Goal: Information Seeking & Learning: Learn about a topic

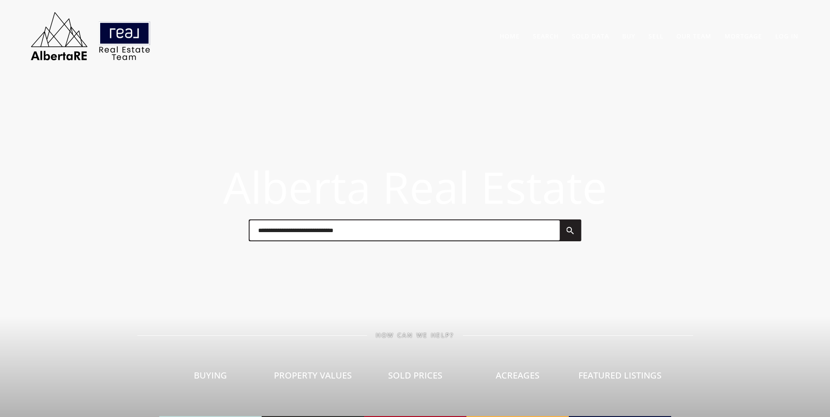
click at [293, 233] on input "text" at bounding box center [404, 230] width 310 height 20
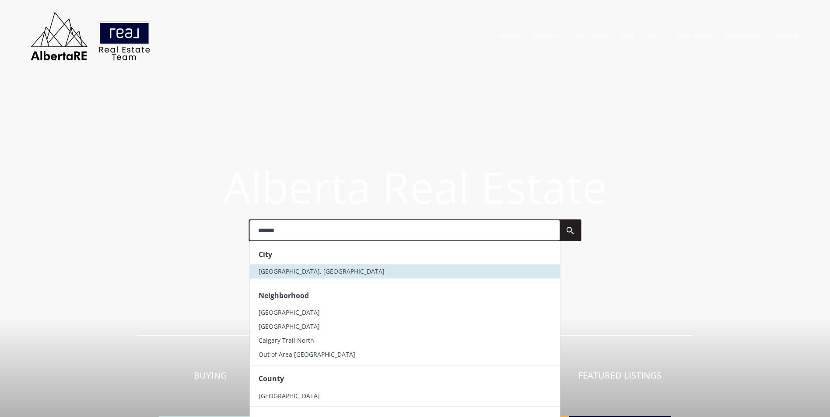
type input "*******"
click at [289, 267] on span "[GEOGRAPHIC_DATA], [GEOGRAPHIC_DATA]" at bounding box center [321, 271] width 126 height 8
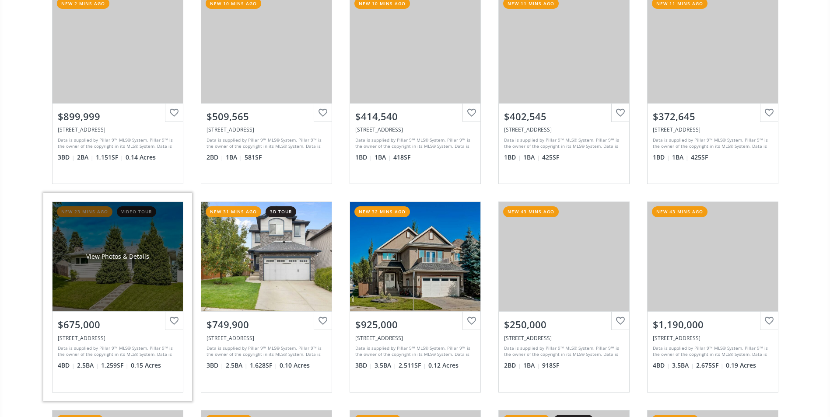
scroll to position [131, 0]
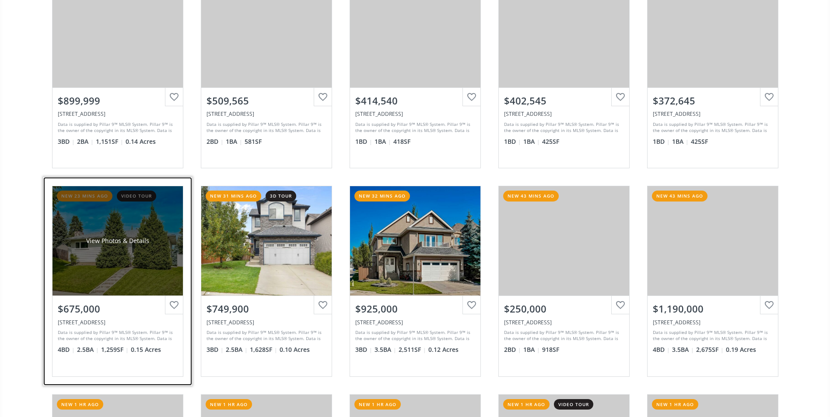
click at [143, 225] on div "View Photos & Details" at bounding box center [117, 240] width 130 height 109
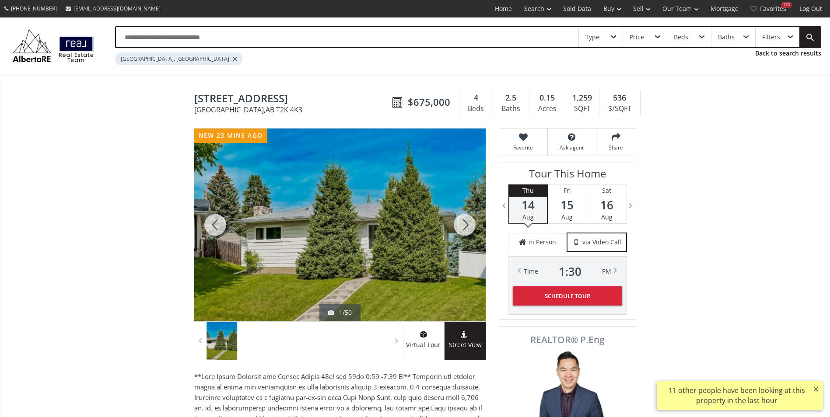
click at [457, 228] on div at bounding box center [464, 225] width 42 height 193
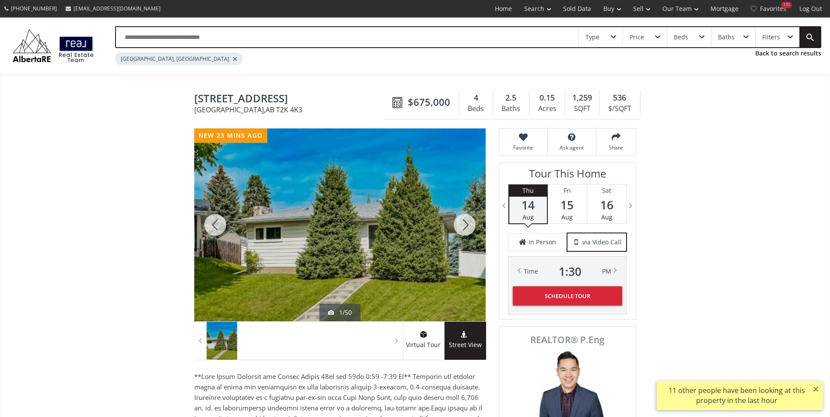
click at [457, 228] on div at bounding box center [464, 225] width 42 height 193
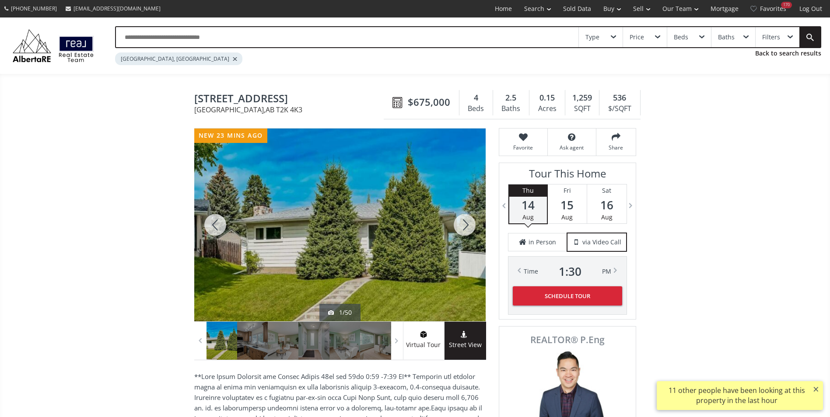
click at [457, 228] on div at bounding box center [464, 225] width 42 height 193
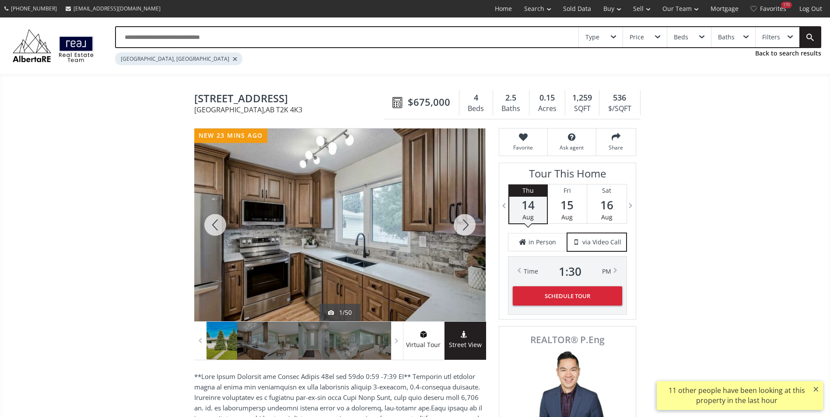
click at [457, 228] on div at bounding box center [464, 225] width 42 height 193
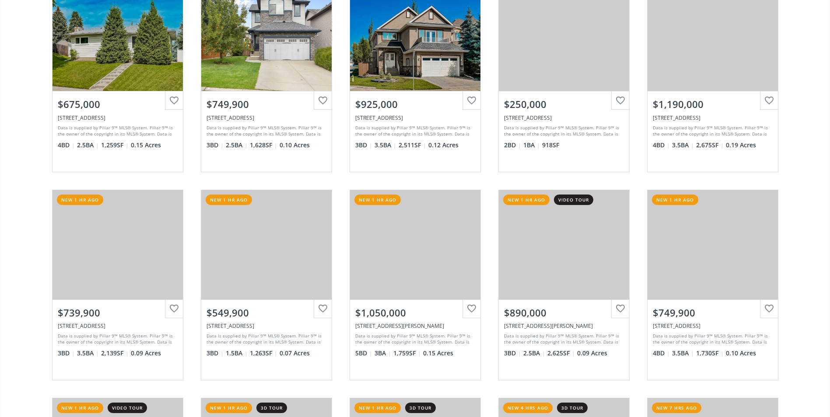
scroll to position [350, 0]
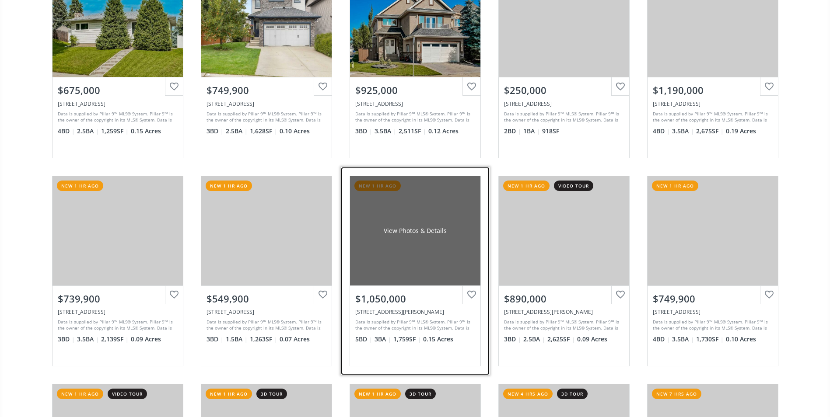
click at [402, 215] on div "View Photos & Details" at bounding box center [415, 230] width 130 height 109
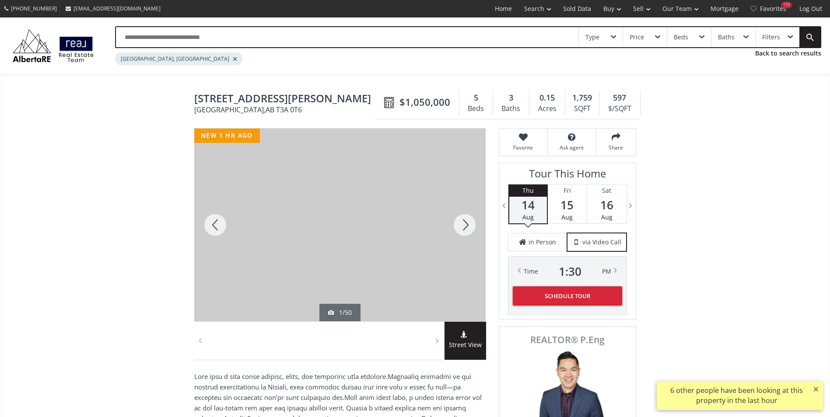
click at [455, 225] on div at bounding box center [464, 225] width 42 height 193
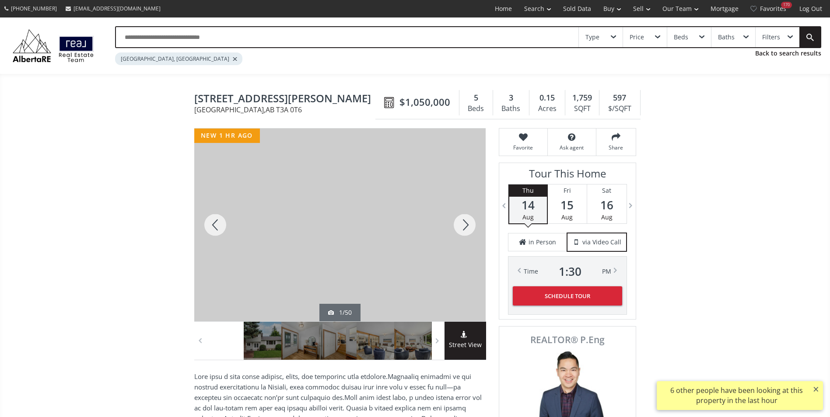
click at [455, 225] on div at bounding box center [464, 225] width 42 height 193
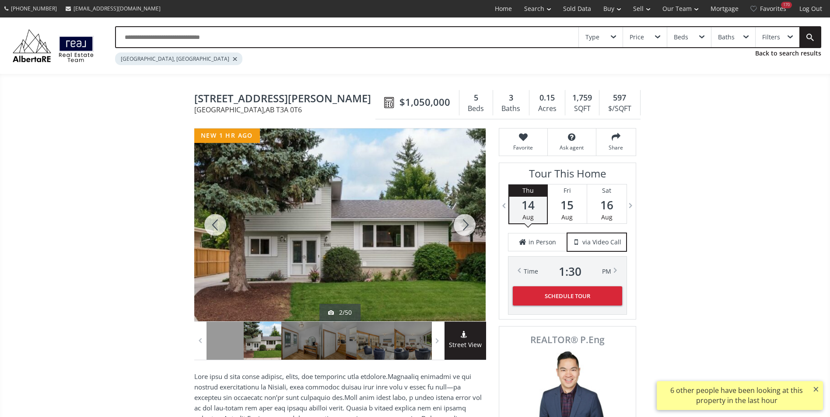
click at [455, 225] on div at bounding box center [464, 225] width 42 height 193
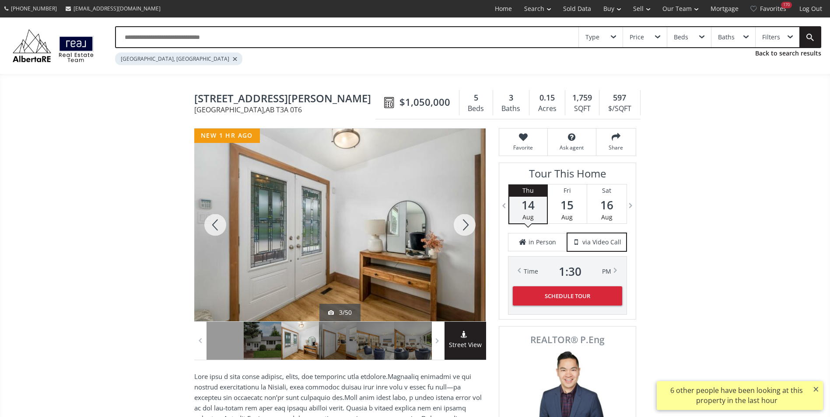
click at [455, 225] on div at bounding box center [464, 225] width 42 height 193
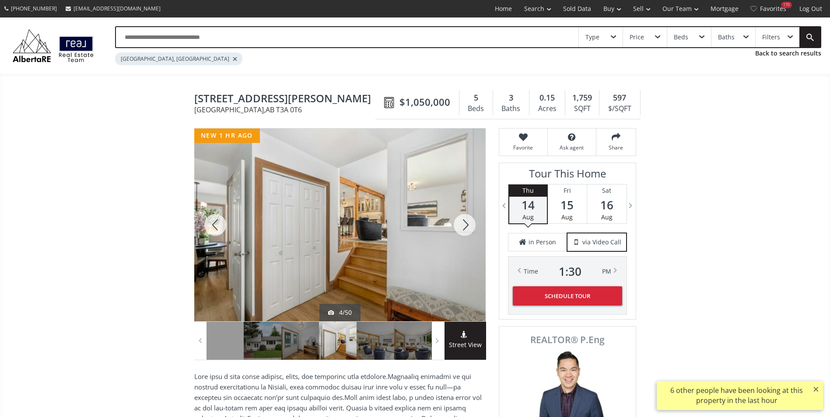
click at [455, 225] on div at bounding box center [464, 225] width 42 height 193
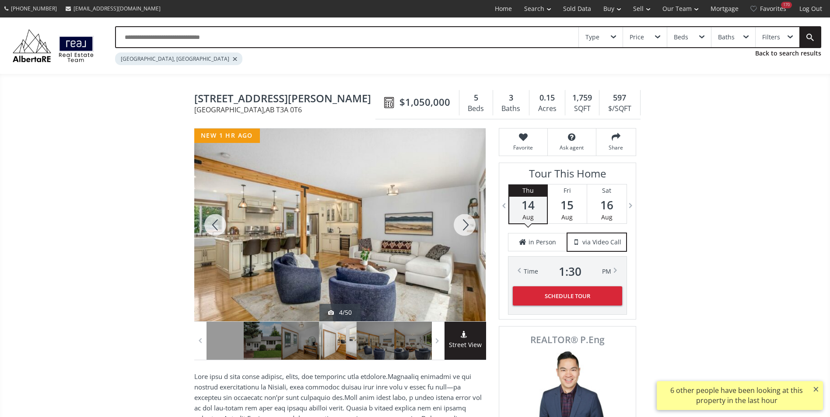
click at [455, 225] on div at bounding box center [464, 225] width 42 height 193
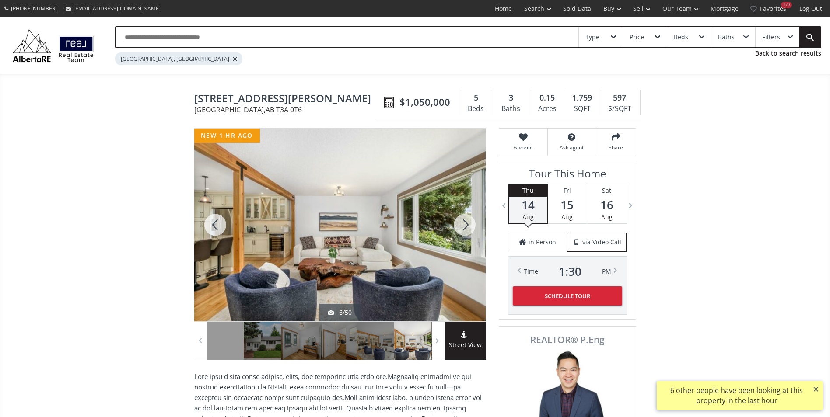
click at [455, 225] on div at bounding box center [464, 225] width 42 height 193
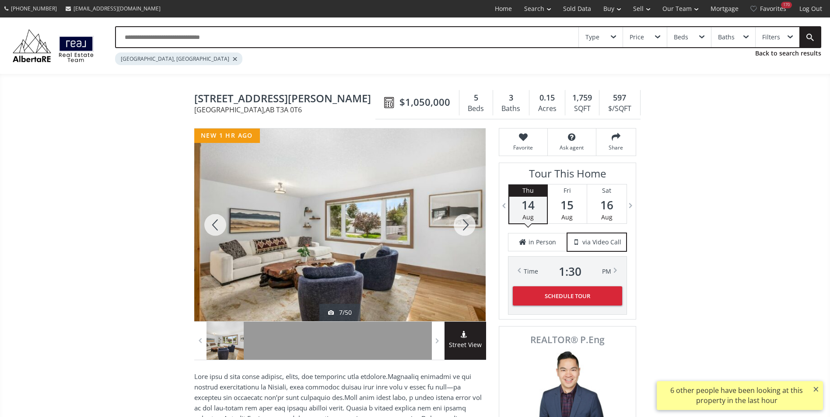
click at [455, 225] on div at bounding box center [464, 225] width 42 height 193
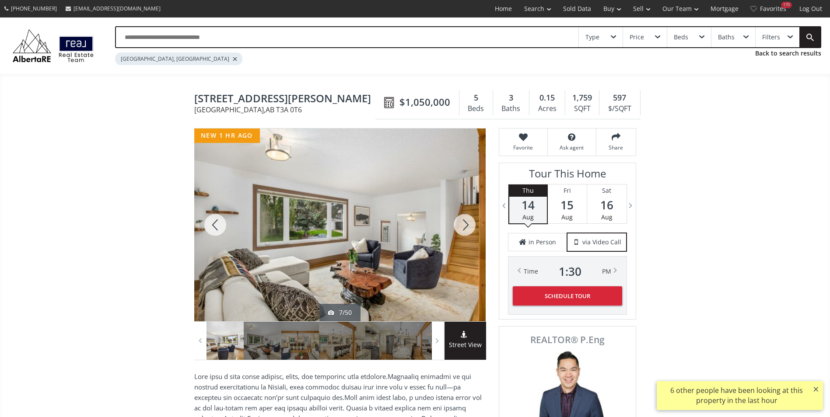
click at [455, 225] on div at bounding box center [464, 225] width 42 height 193
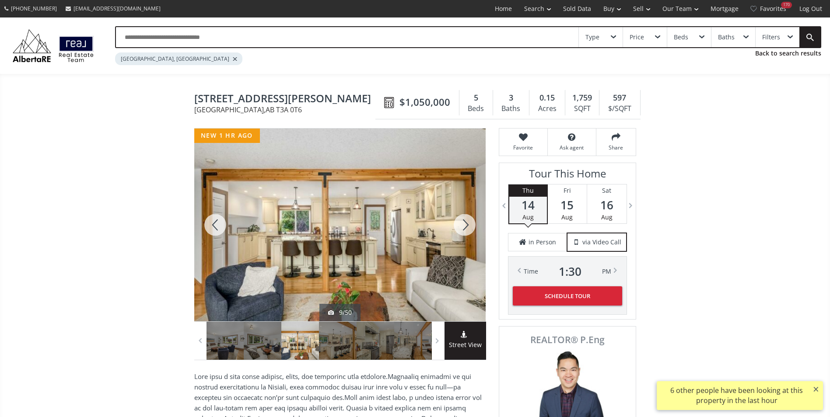
click at [455, 225] on div at bounding box center [464, 225] width 42 height 193
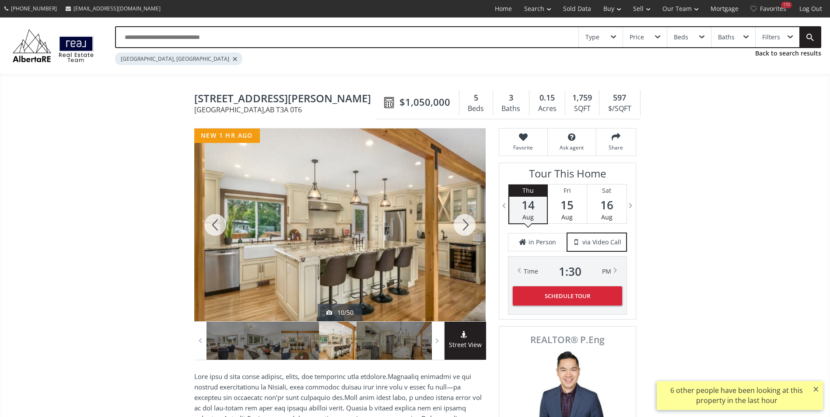
click at [455, 225] on div at bounding box center [464, 225] width 42 height 193
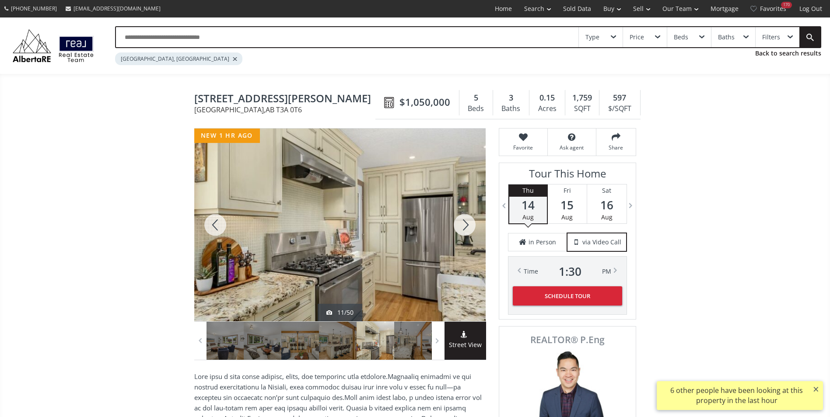
click at [455, 225] on div at bounding box center [464, 225] width 42 height 193
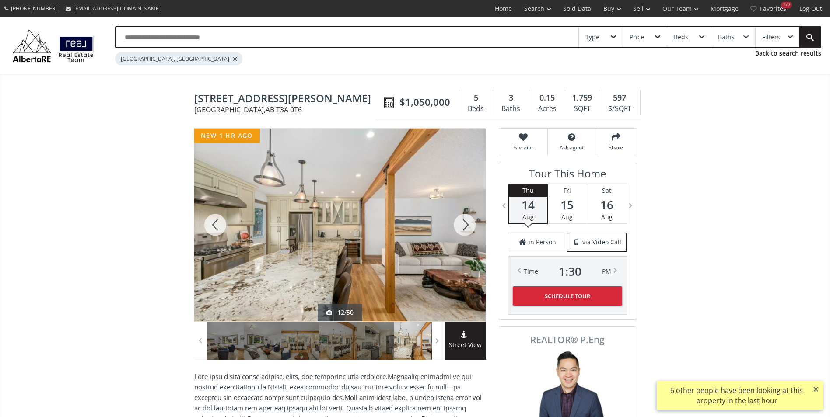
click at [455, 225] on div at bounding box center [464, 225] width 42 height 193
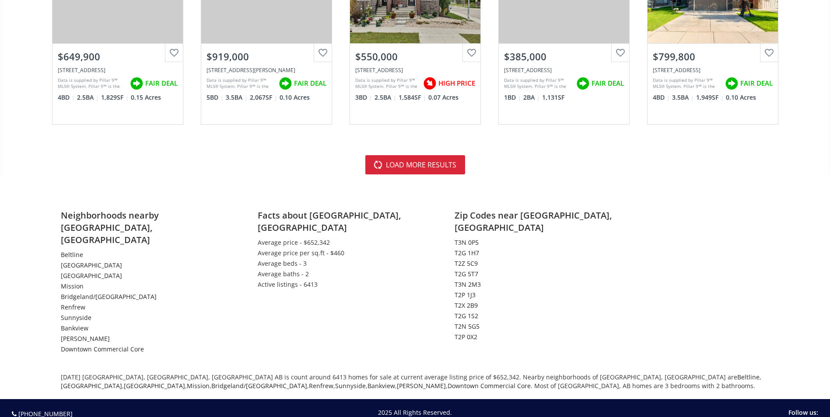
scroll to position [2056, 0]
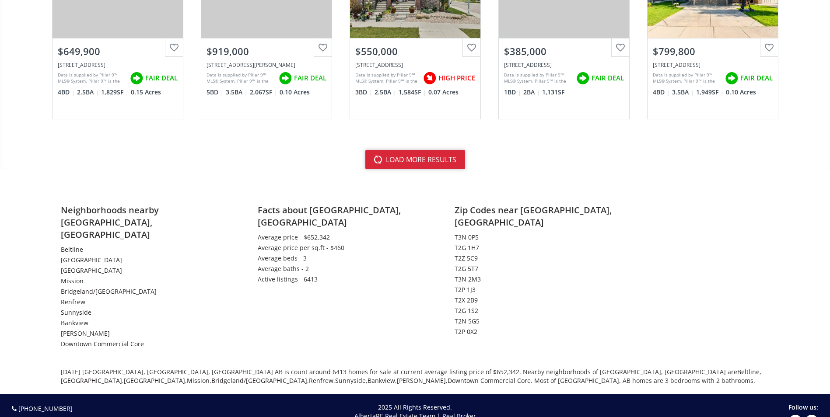
click at [418, 159] on button "load more results" at bounding box center [415, 159] width 100 height 19
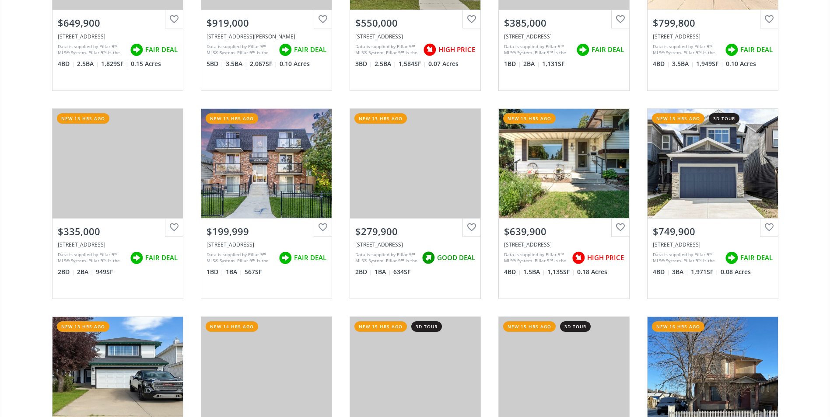
scroll to position [2099, 0]
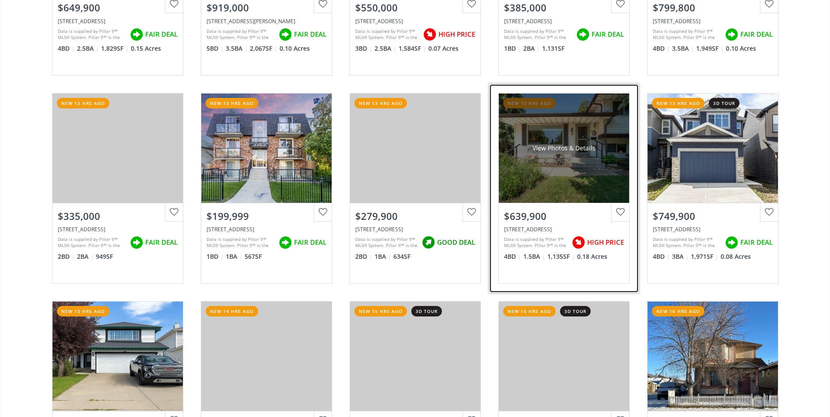
click at [577, 132] on div "View Photos & Details" at bounding box center [564, 148] width 130 height 109
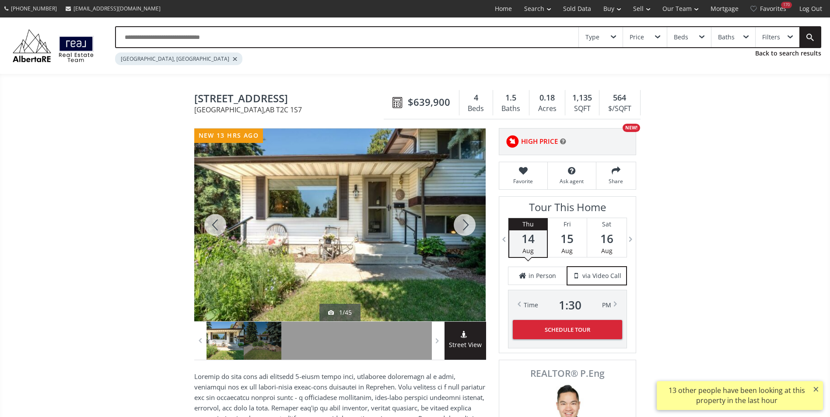
click at [466, 227] on div at bounding box center [464, 225] width 42 height 193
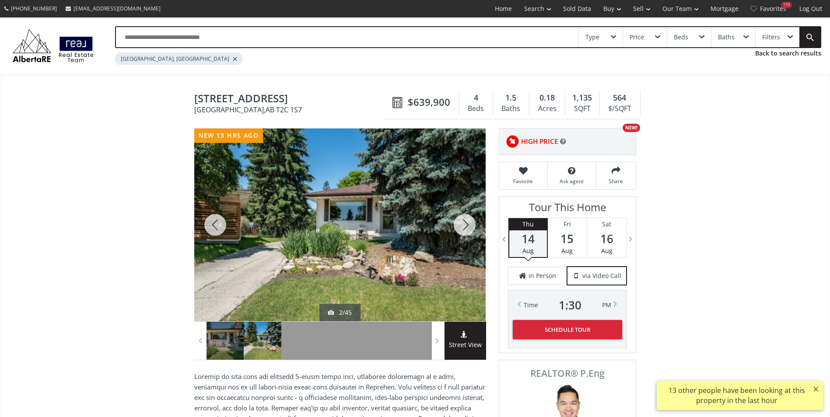
click at [466, 227] on div at bounding box center [464, 225] width 42 height 193
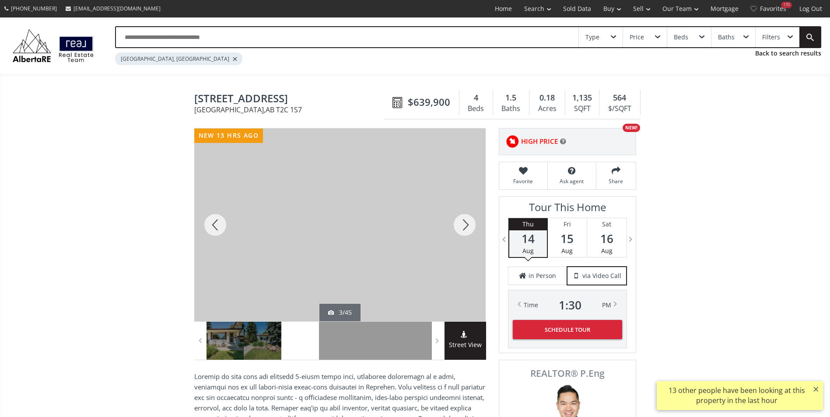
click at [466, 227] on div at bounding box center [464, 225] width 42 height 193
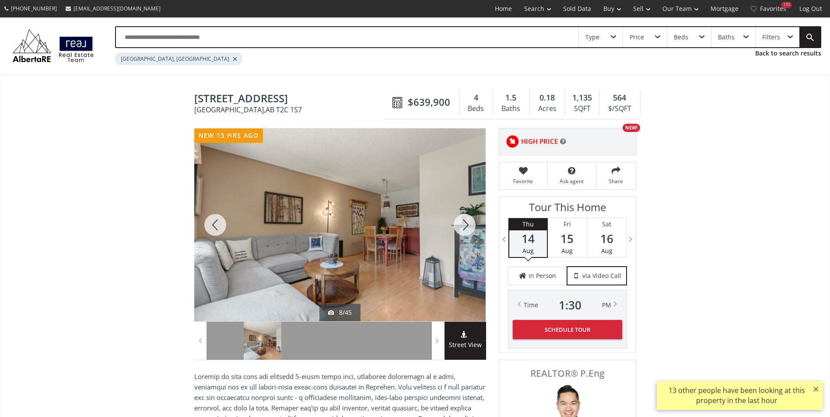
click at [466, 227] on div at bounding box center [464, 225] width 42 height 193
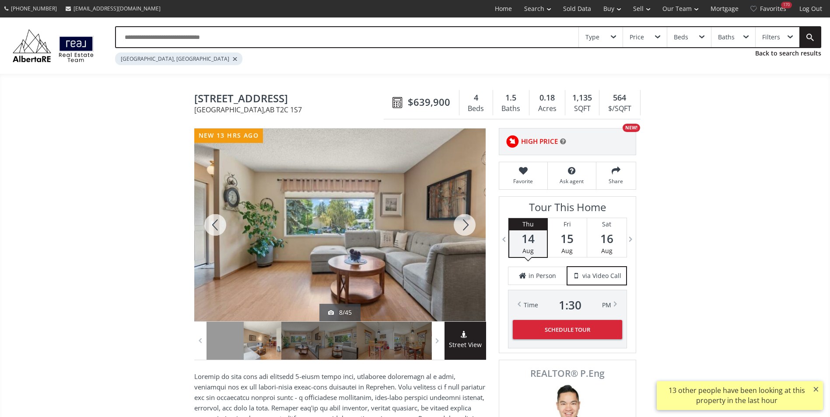
click at [466, 227] on div at bounding box center [464, 225] width 42 height 193
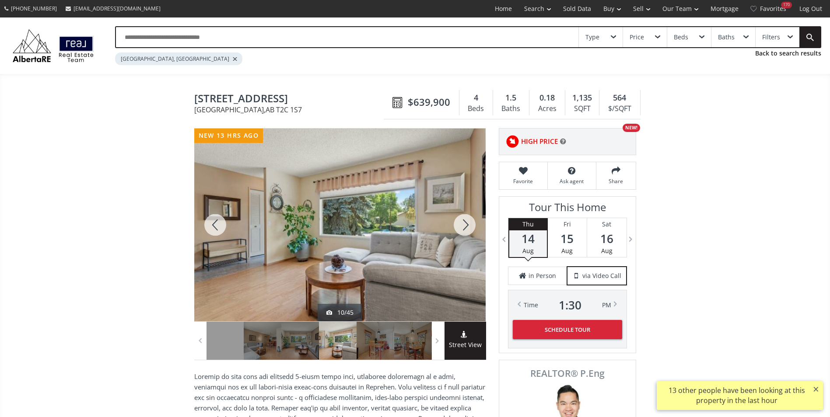
click at [466, 227] on div at bounding box center [464, 225] width 42 height 193
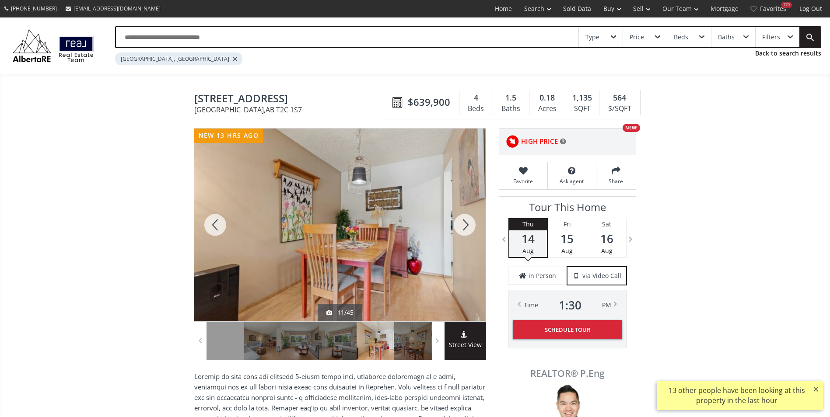
click at [466, 227] on div at bounding box center [464, 225] width 42 height 193
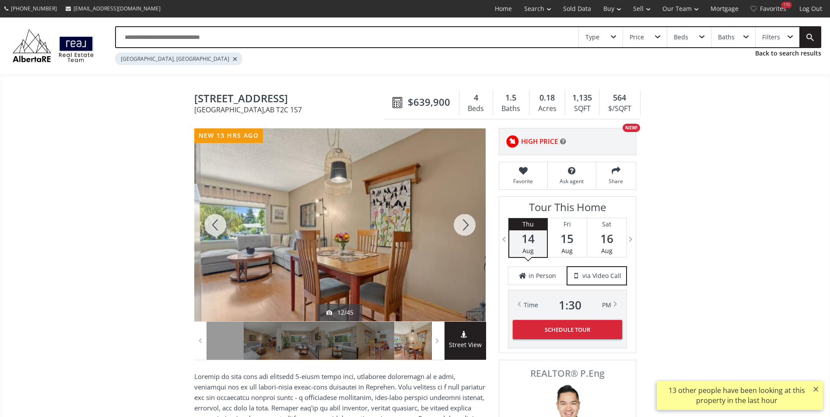
click at [466, 227] on div at bounding box center [464, 225] width 42 height 193
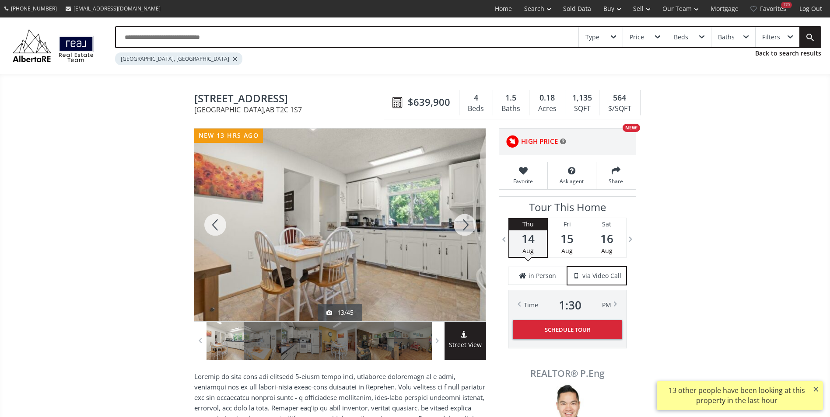
click at [466, 227] on div at bounding box center [464, 225] width 42 height 193
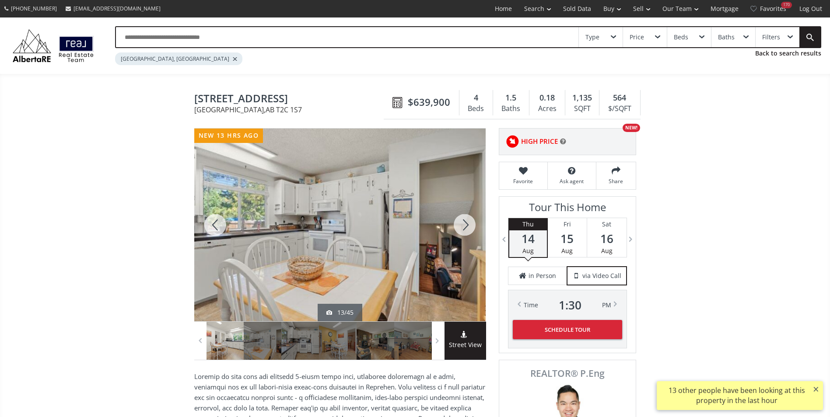
click at [466, 227] on div at bounding box center [464, 225] width 42 height 193
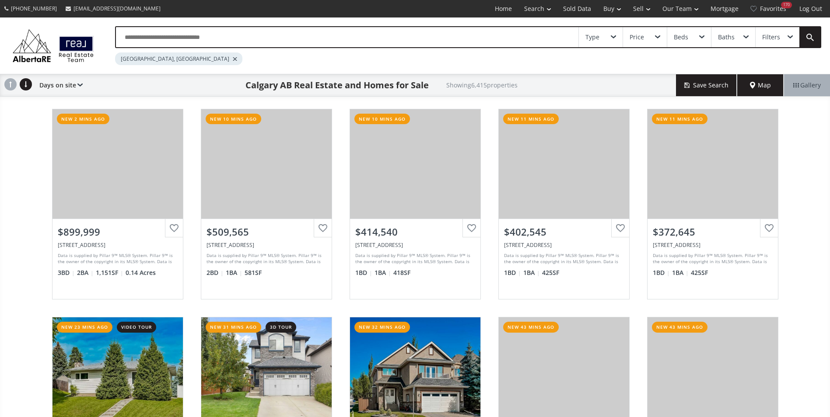
click at [300, 37] on input "text" at bounding box center [347, 37] width 462 height 20
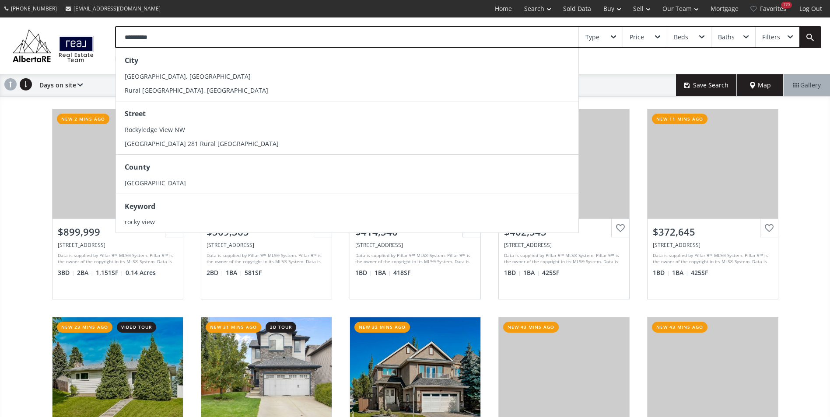
type input "**********"
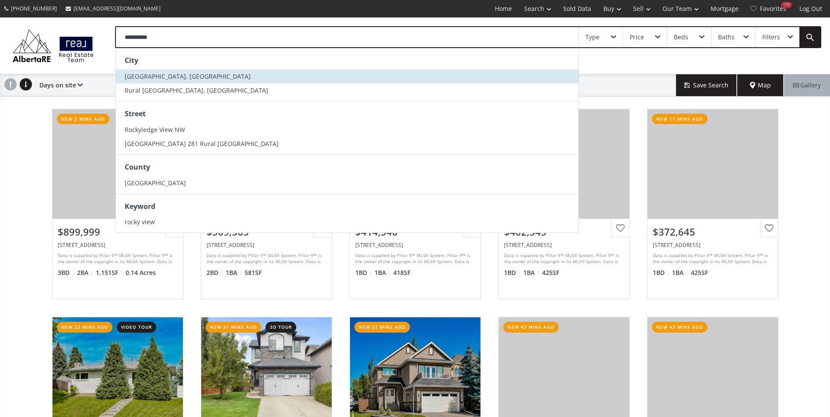
click at [219, 74] on li "[GEOGRAPHIC_DATA], [GEOGRAPHIC_DATA]" at bounding box center [347, 77] width 462 height 14
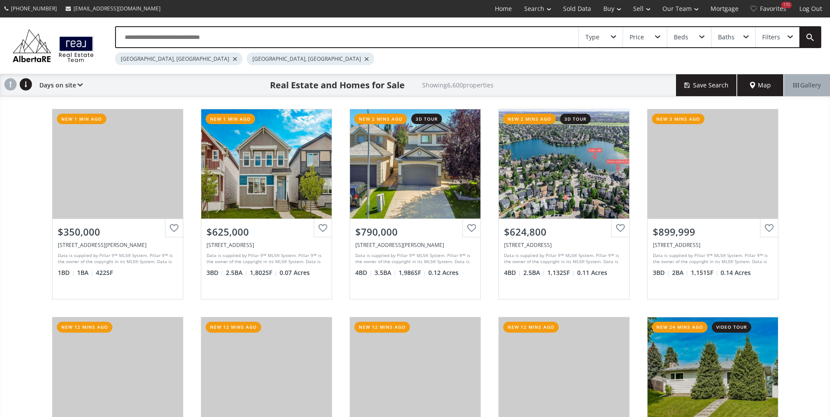
click at [233, 60] on div at bounding box center [235, 58] width 4 height 3
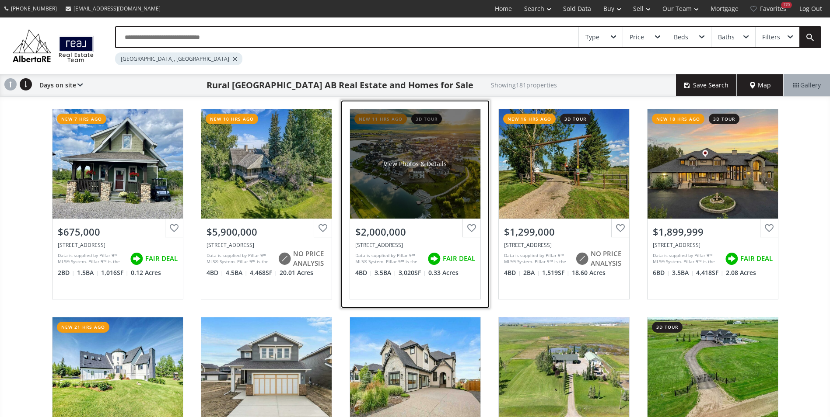
click at [377, 143] on div "View Photos & Details" at bounding box center [415, 163] width 130 height 109
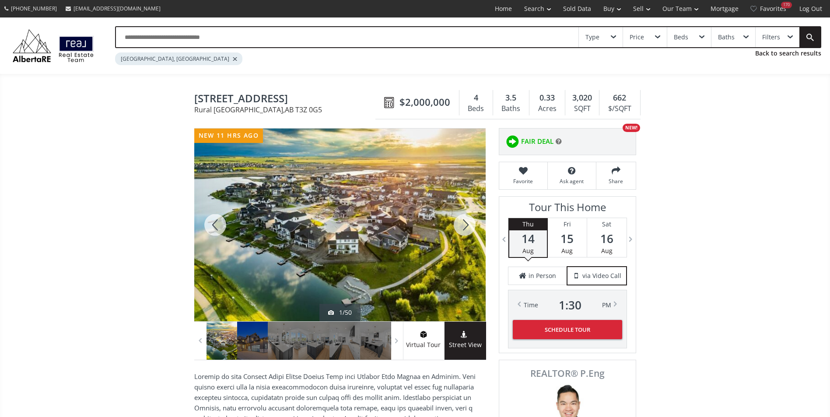
click at [468, 224] on div at bounding box center [464, 225] width 42 height 193
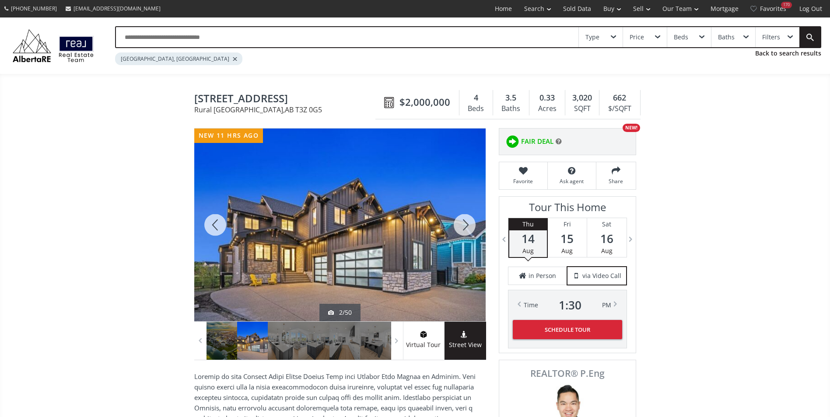
click at [468, 223] on div at bounding box center [464, 225] width 42 height 193
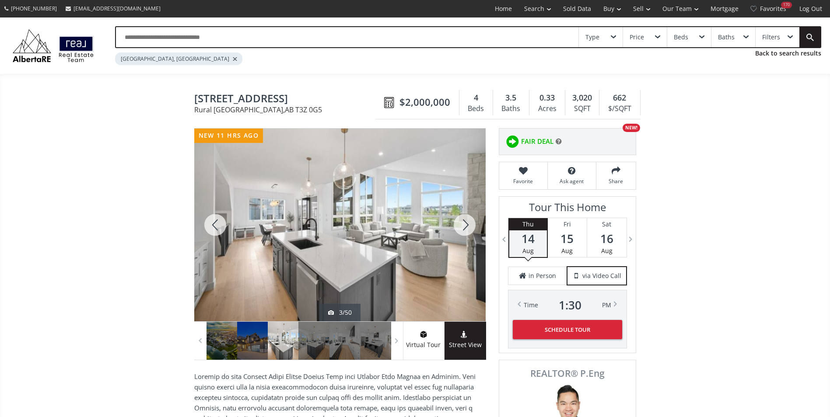
click at [468, 223] on div at bounding box center [464, 225] width 42 height 193
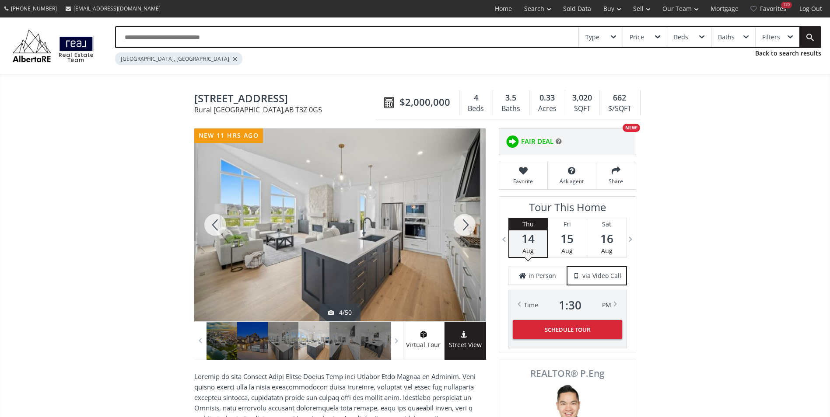
click at [468, 223] on div at bounding box center [464, 225] width 42 height 193
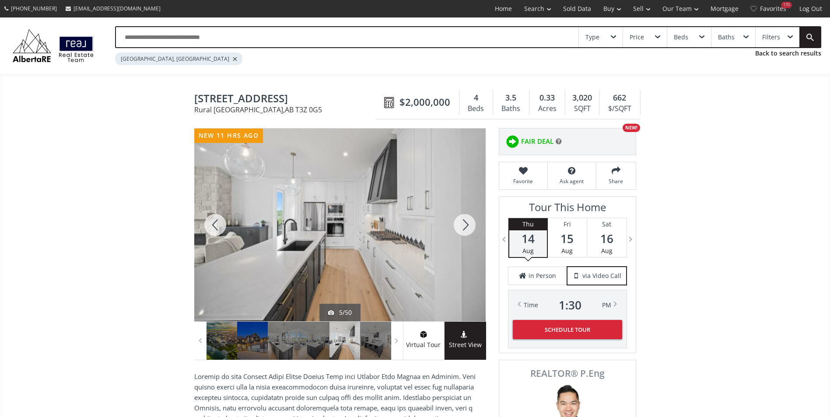
click at [468, 223] on div at bounding box center [464, 225] width 42 height 193
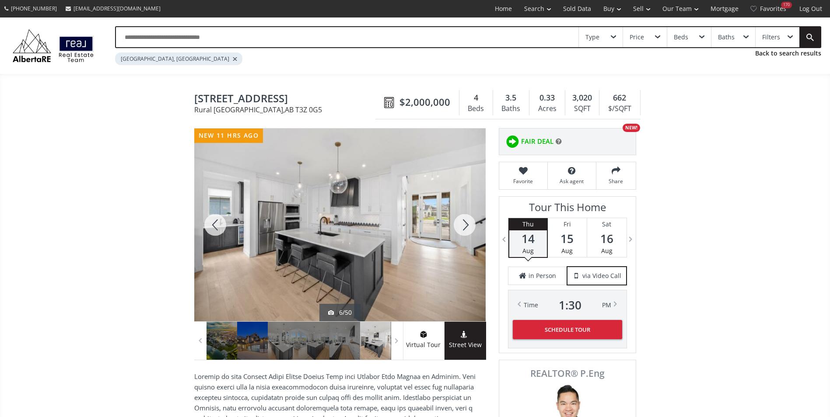
click at [468, 223] on div at bounding box center [464, 225] width 42 height 193
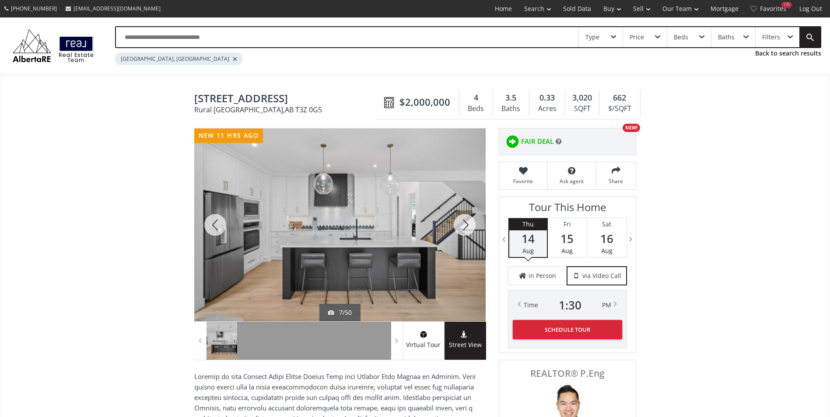
click at [468, 223] on div at bounding box center [464, 225] width 42 height 193
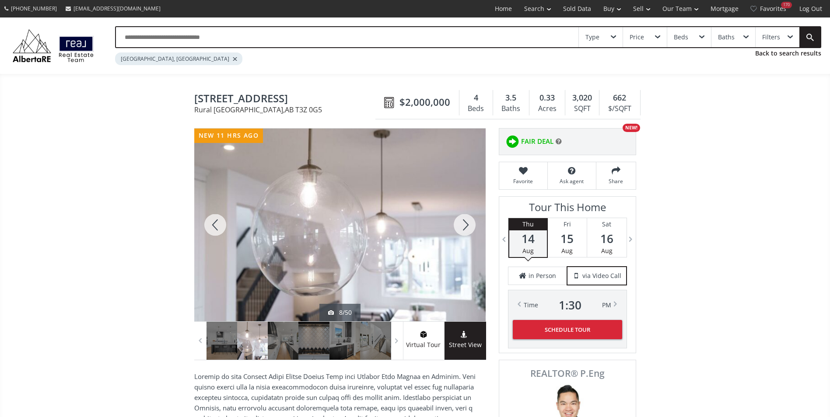
click at [468, 223] on div at bounding box center [464, 225] width 42 height 193
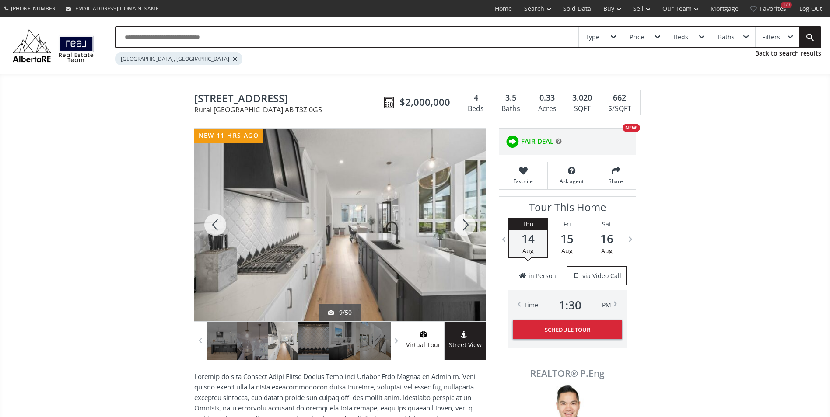
click at [468, 223] on div at bounding box center [464, 225] width 42 height 193
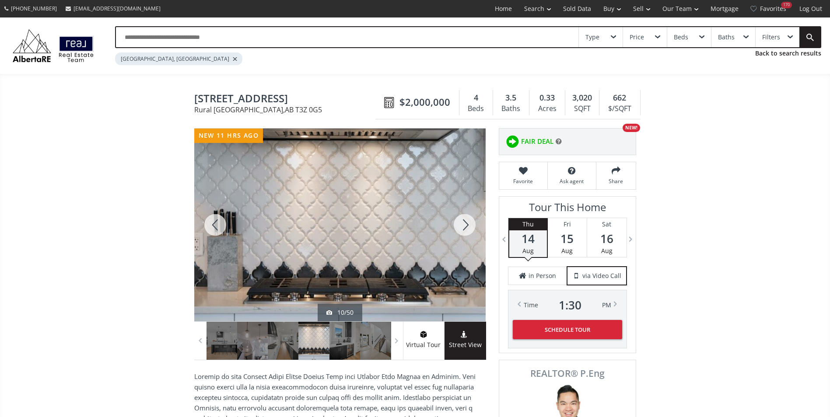
click at [468, 223] on div at bounding box center [464, 225] width 42 height 193
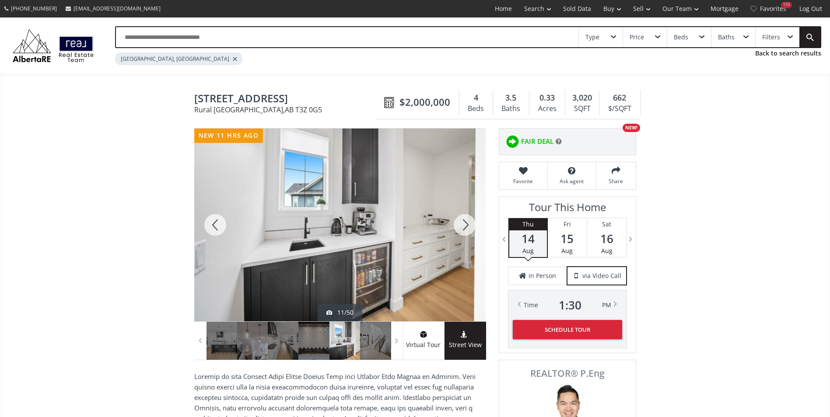
click at [468, 223] on div at bounding box center [464, 225] width 42 height 193
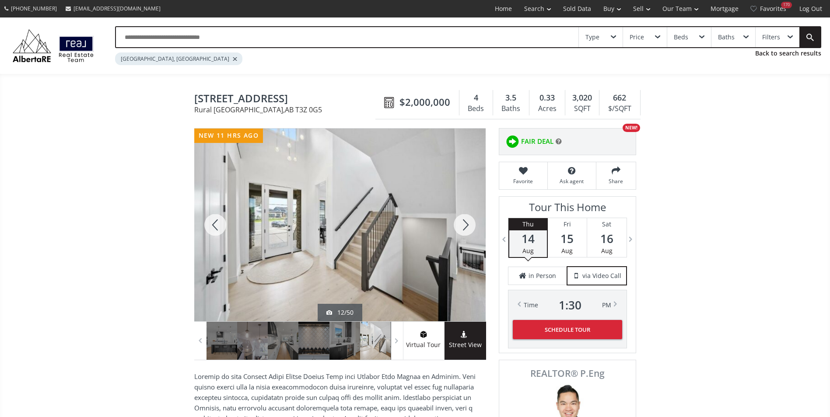
click at [468, 223] on div at bounding box center [464, 225] width 42 height 193
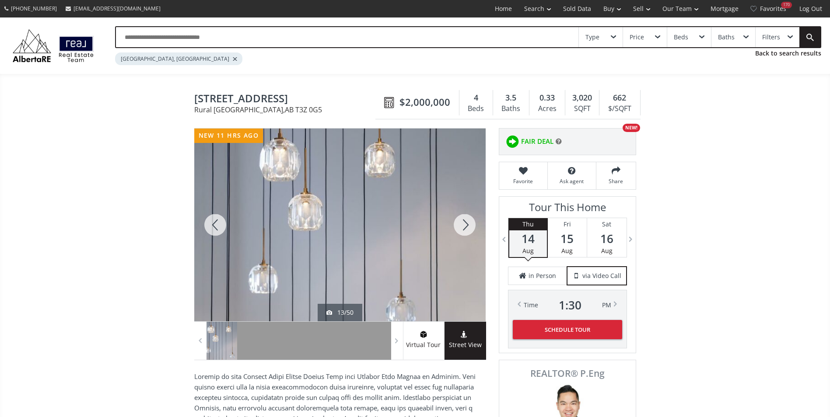
click at [468, 223] on div at bounding box center [464, 225] width 42 height 193
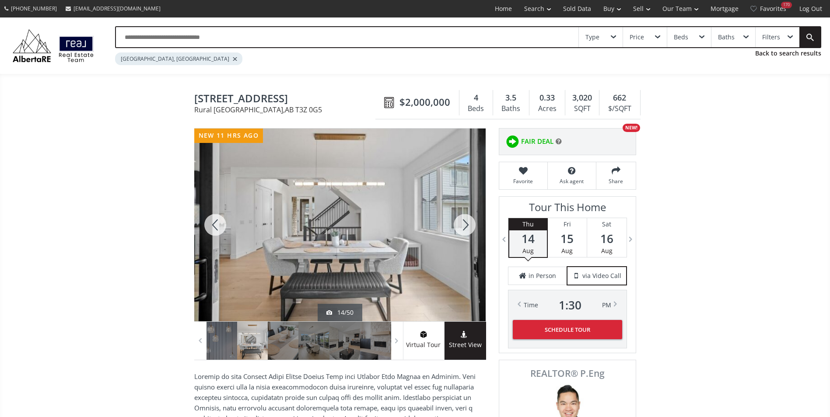
click at [468, 223] on div at bounding box center [464, 225] width 42 height 193
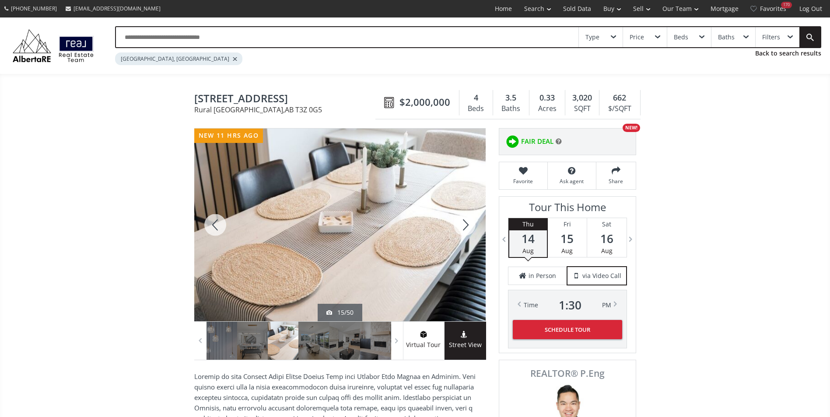
click at [468, 223] on div at bounding box center [464, 225] width 42 height 193
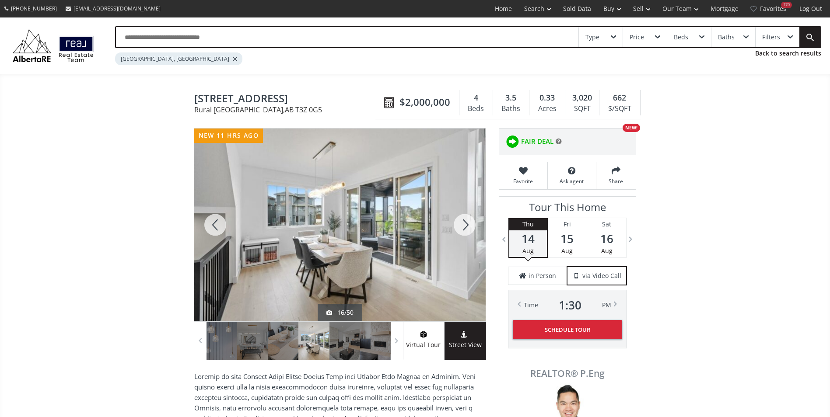
click at [468, 223] on div at bounding box center [464, 225] width 42 height 193
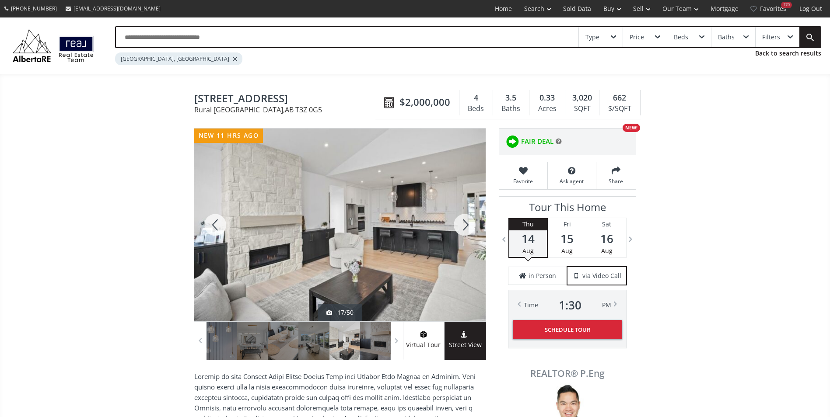
click at [468, 223] on div at bounding box center [464, 225] width 42 height 193
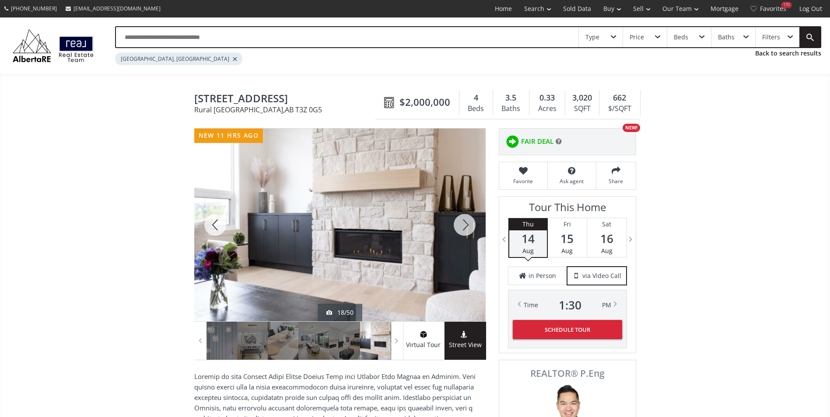
click at [468, 223] on div at bounding box center [464, 225] width 42 height 193
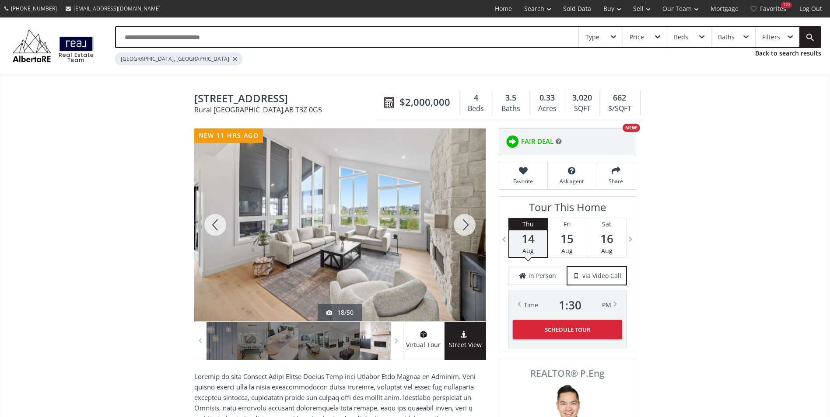
click at [468, 223] on div at bounding box center [464, 225] width 42 height 193
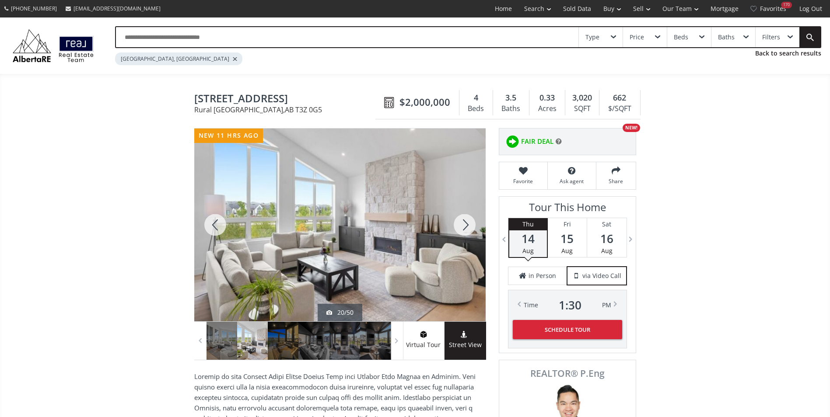
click at [468, 223] on div at bounding box center [464, 225] width 42 height 193
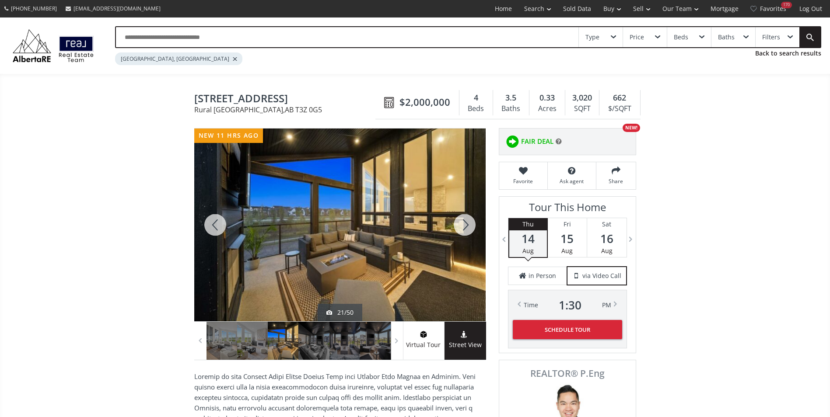
click at [468, 223] on div at bounding box center [464, 225] width 42 height 193
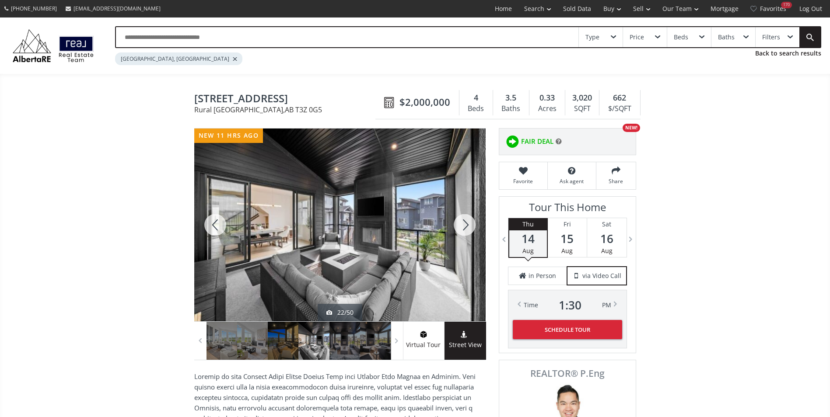
click at [468, 223] on div at bounding box center [464, 225] width 42 height 193
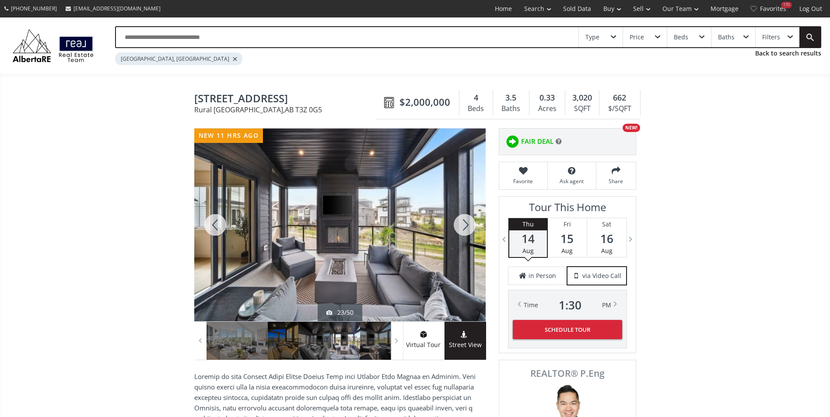
click at [468, 223] on div at bounding box center [464, 225] width 42 height 193
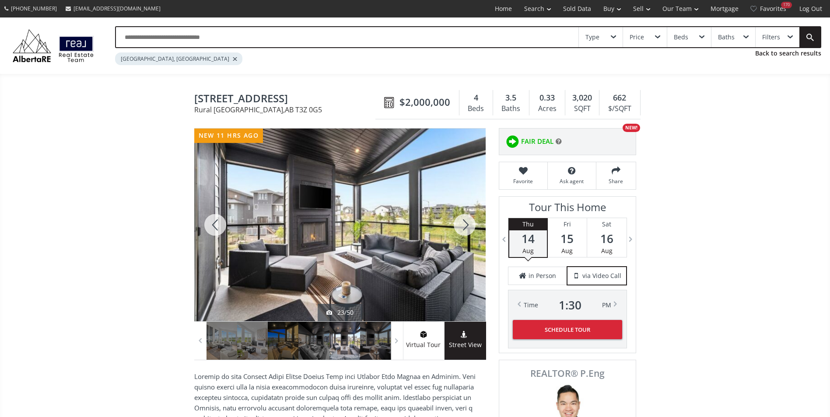
click at [468, 223] on div at bounding box center [464, 225] width 42 height 193
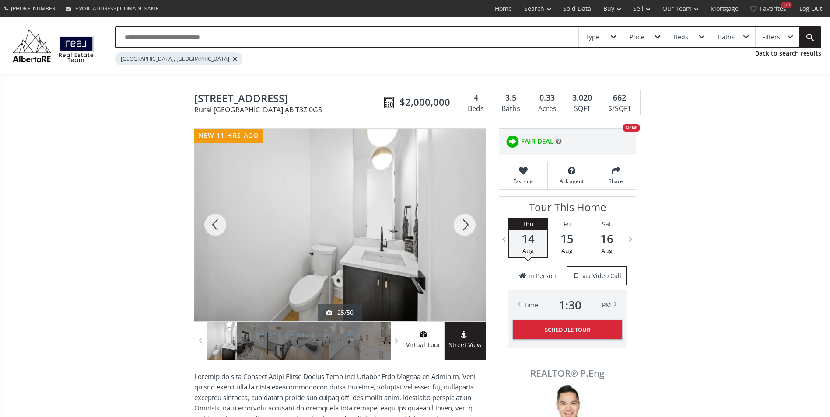
click at [468, 223] on div at bounding box center [464, 225] width 42 height 193
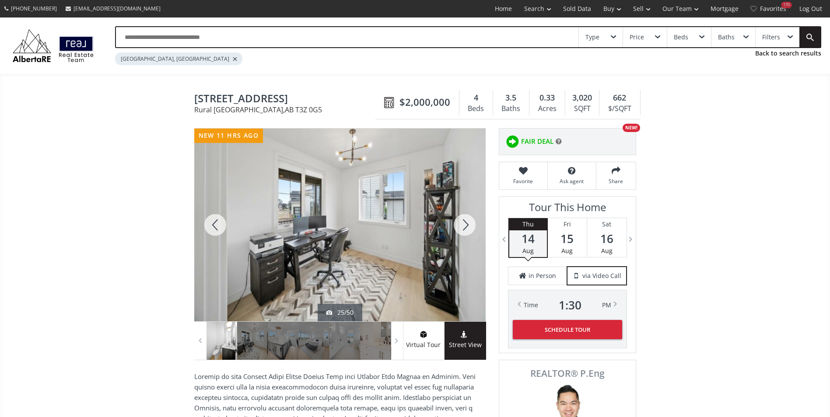
click at [468, 223] on div at bounding box center [464, 225] width 42 height 193
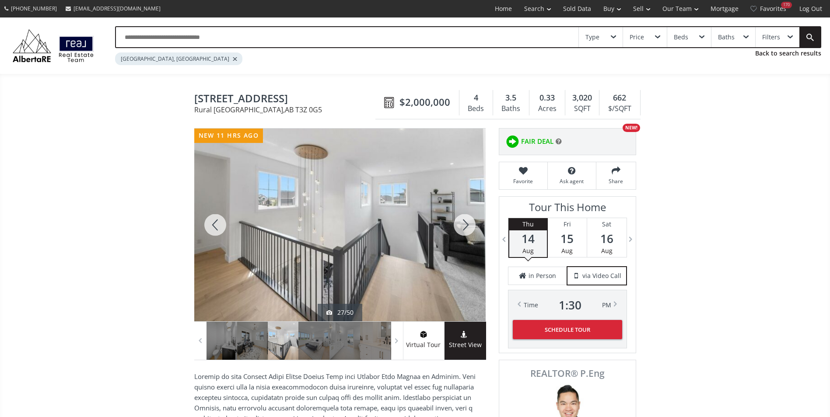
click at [468, 223] on div at bounding box center [464, 225] width 42 height 193
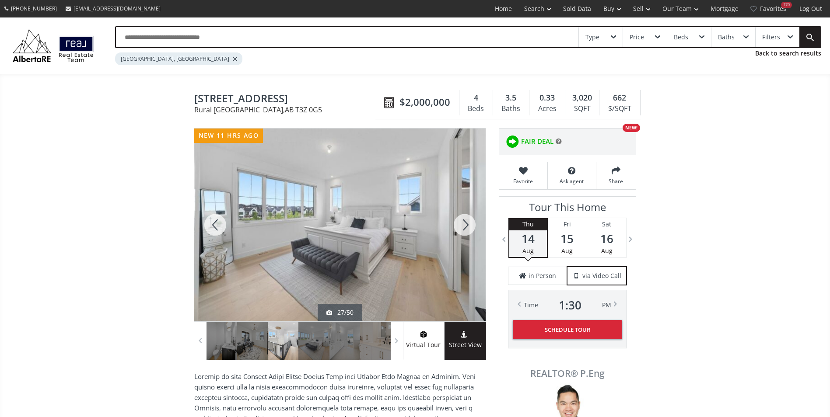
click at [468, 223] on div at bounding box center [464, 225] width 42 height 193
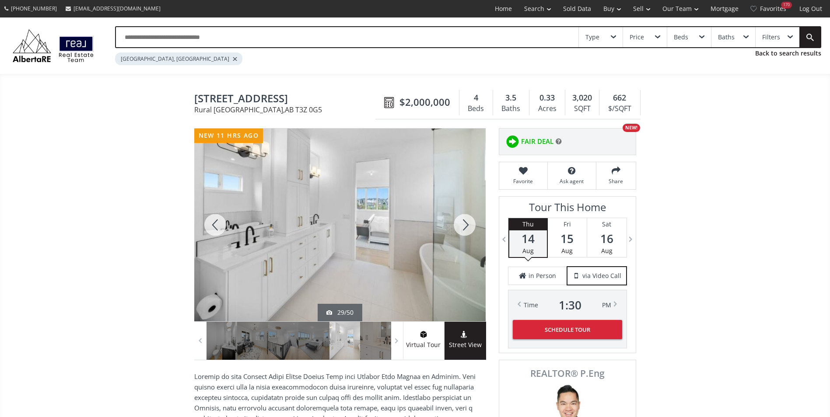
click at [468, 223] on div at bounding box center [464, 225] width 42 height 193
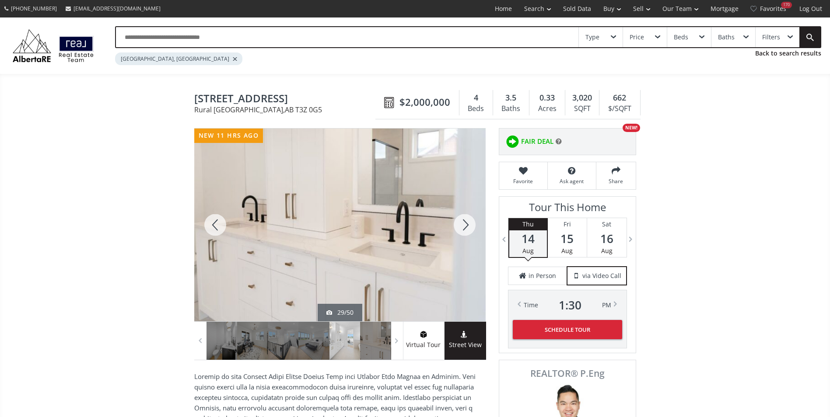
click at [468, 223] on div at bounding box center [464, 225] width 42 height 193
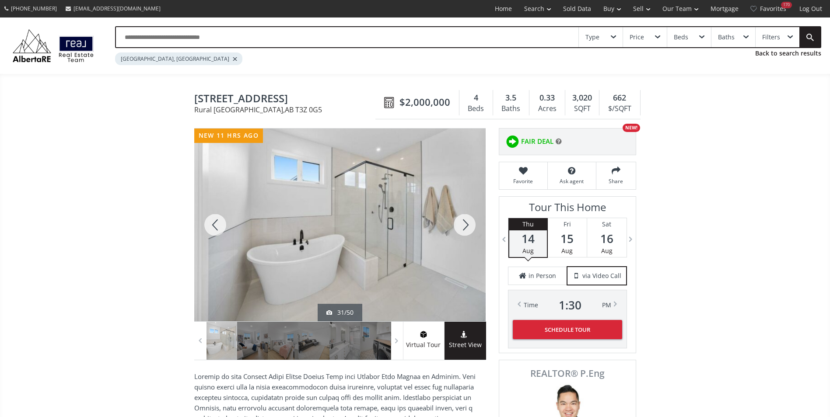
click at [468, 223] on div at bounding box center [464, 225] width 42 height 193
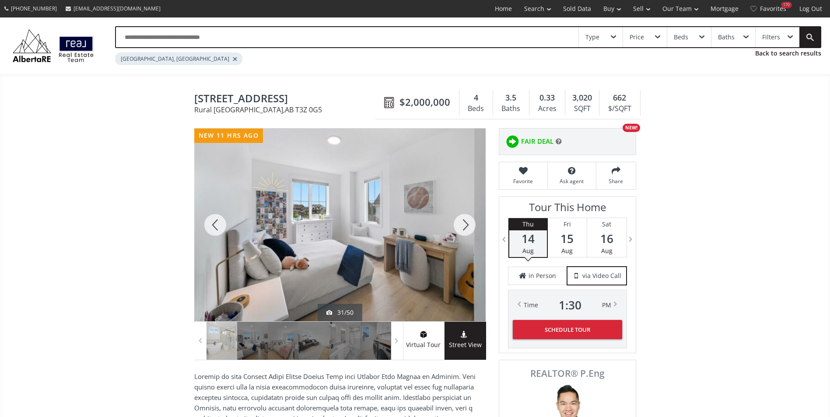
click at [468, 223] on div at bounding box center [464, 225] width 42 height 193
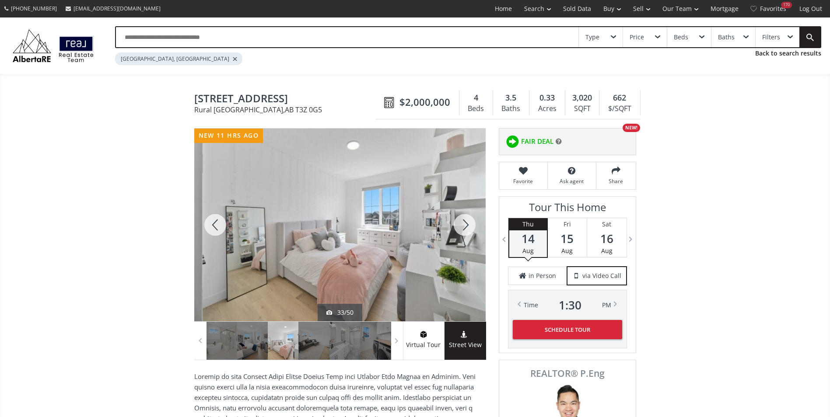
click at [468, 223] on div at bounding box center [464, 225] width 42 height 193
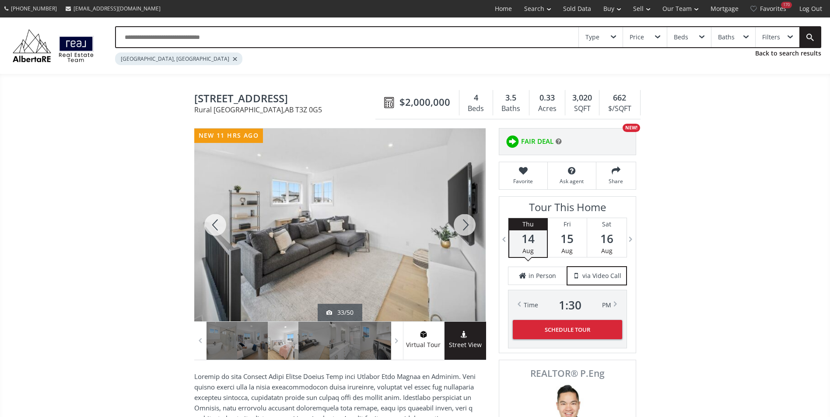
click at [468, 223] on div at bounding box center [464, 225] width 42 height 193
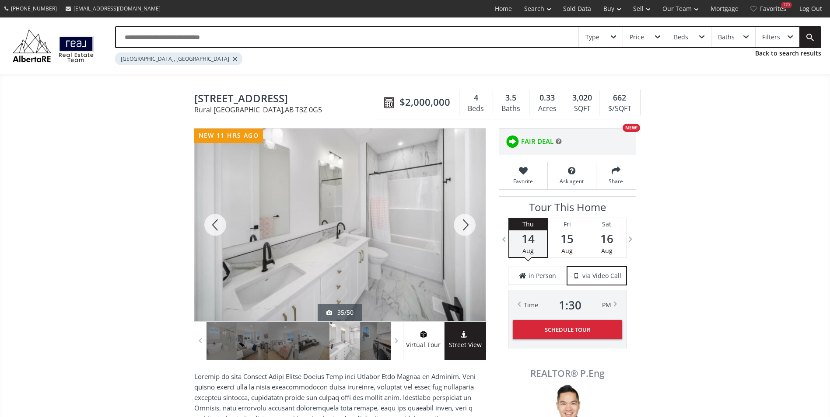
click at [468, 223] on div at bounding box center [464, 225] width 42 height 193
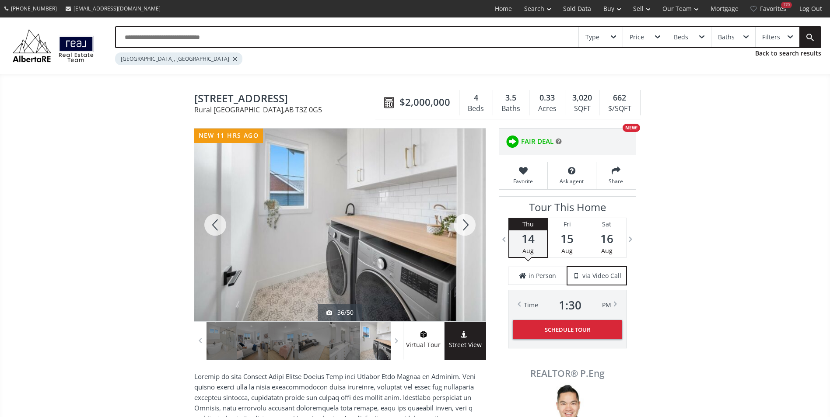
click at [468, 223] on div at bounding box center [464, 225] width 42 height 193
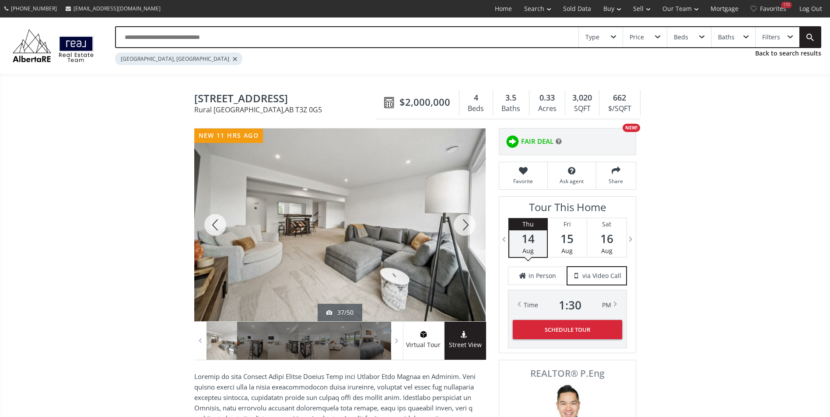
click at [468, 223] on div at bounding box center [464, 225] width 42 height 193
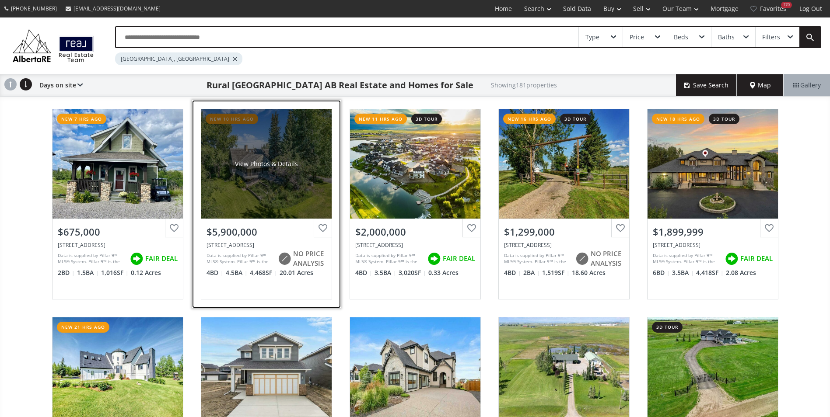
click at [282, 149] on div "View Photos & Details" at bounding box center [266, 163] width 130 height 109
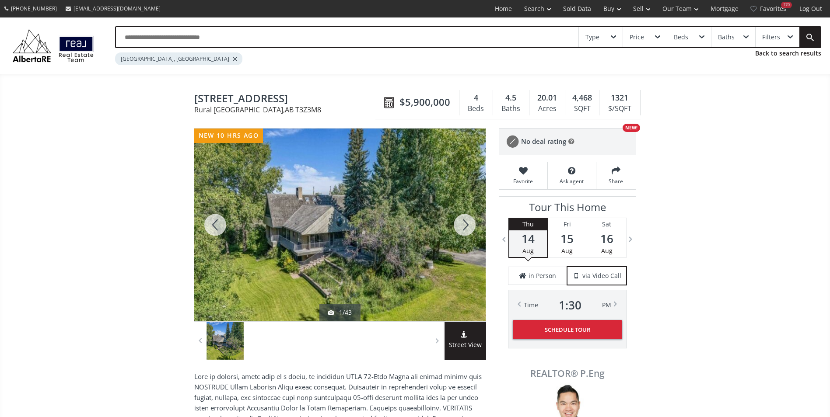
click at [461, 224] on div at bounding box center [464, 225] width 42 height 193
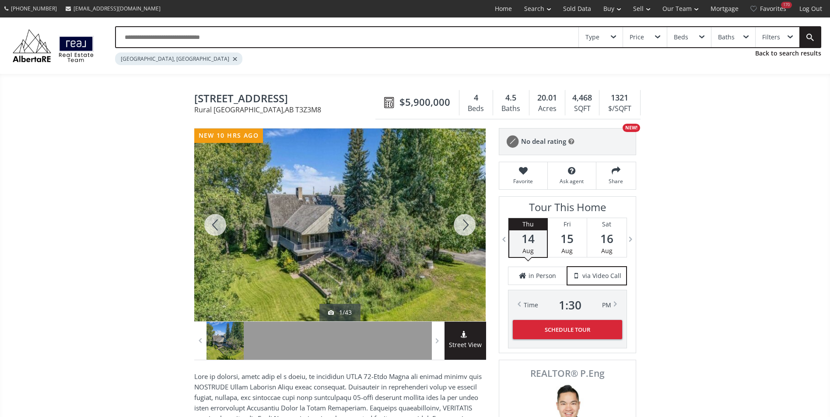
click at [461, 224] on div at bounding box center [464, 225] width 42 height 193
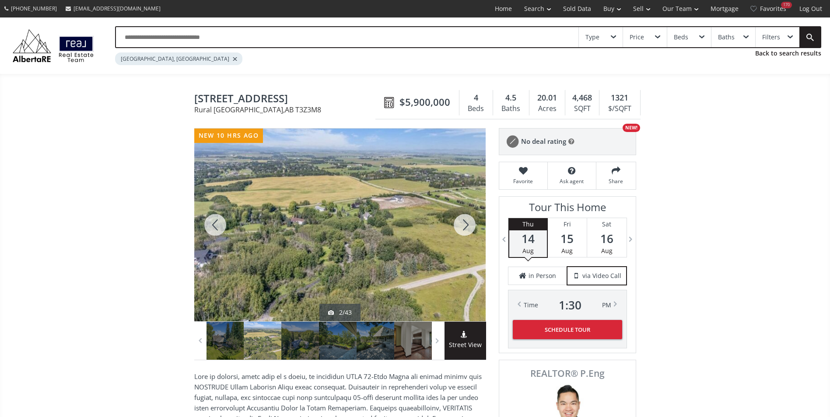
click at [461, 224] on div at bounding box center [464, 225] width 42 height 193
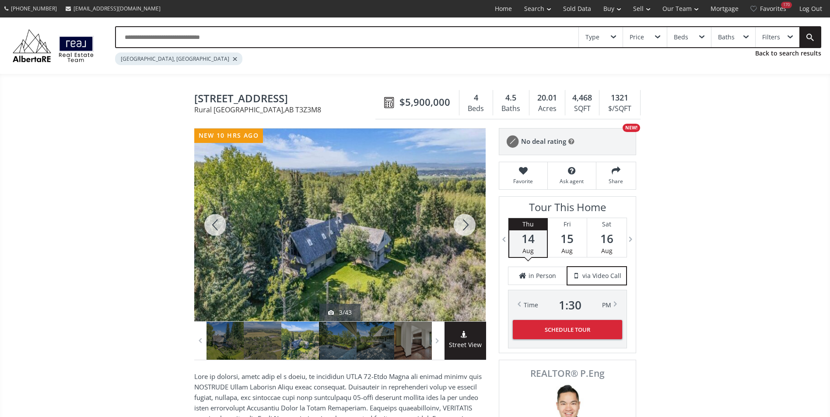
click at [461, 224] on div at bounding box center [464, 225] width 42 height 193
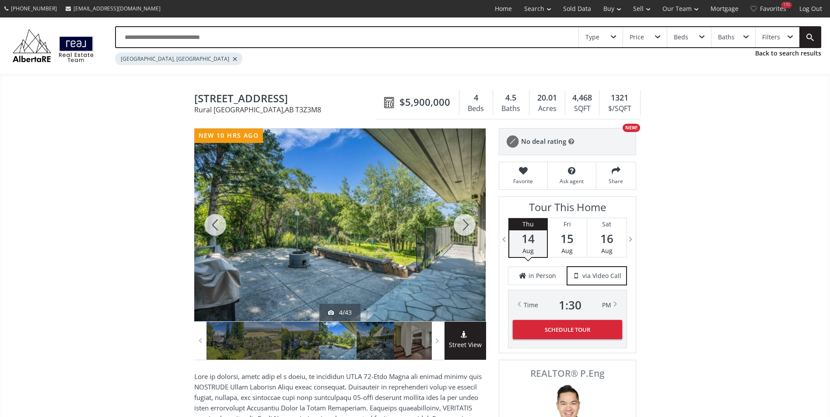
click at [461, 224] on div at bounding box center [464, 225] width 42 height 193
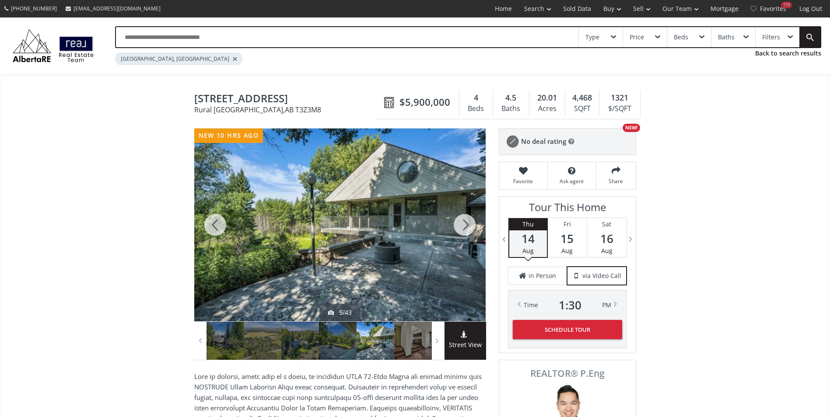
click at [461, 224] on div at bounding box center [464, 225] width 42 height 193
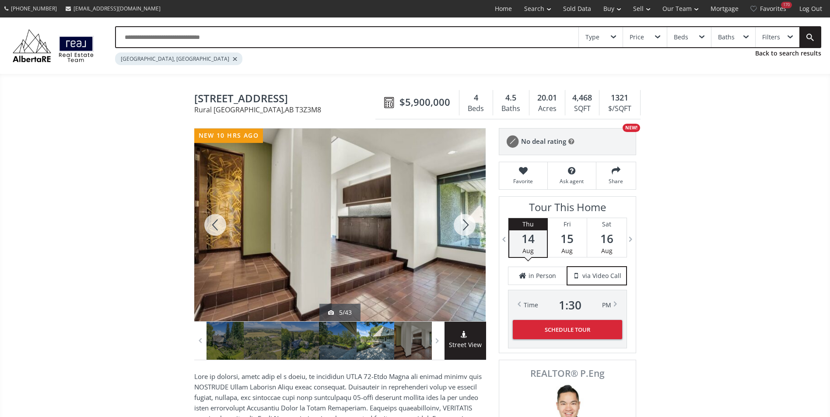
click at [461, 224] on div at bounding box center [464, 225] width 42 height 193
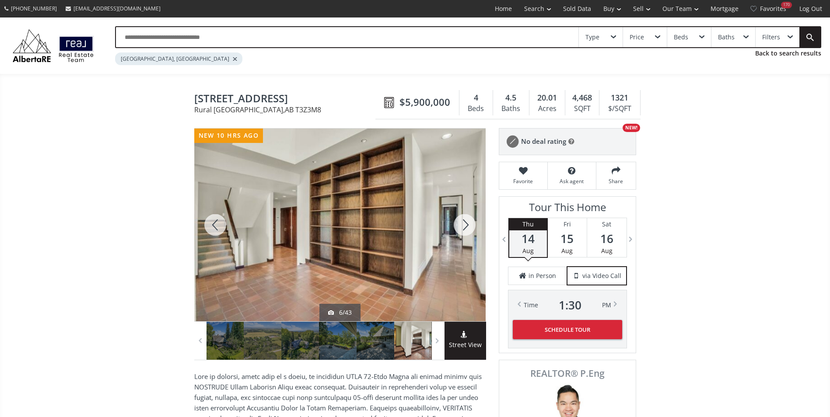
click at [461, 224] on div at bounding box center [464, 225] width 42 height 193
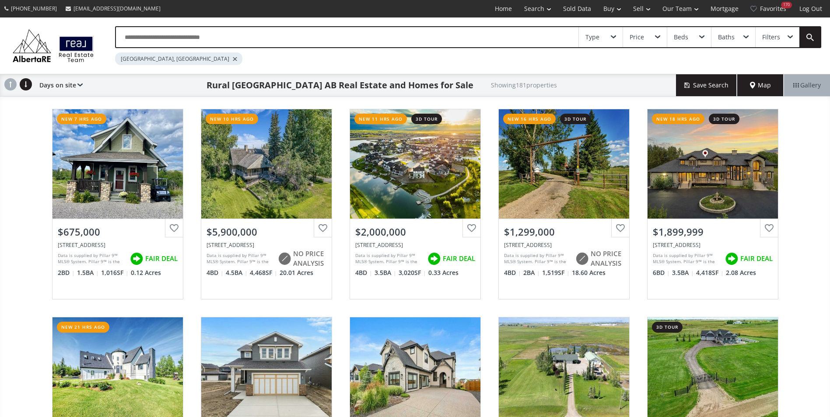
click at [148, 33] on input "text" at bounding box center [347, 37] width 462 height 20
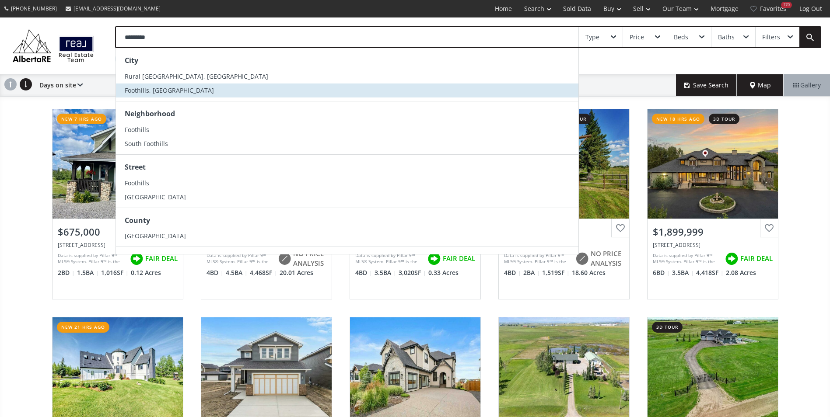
type input "*********"
click at [140, 92] on span "Foothills, [GEOGRAPHIC_DATA]" at bounding box center [169, 90] width 89 height 8
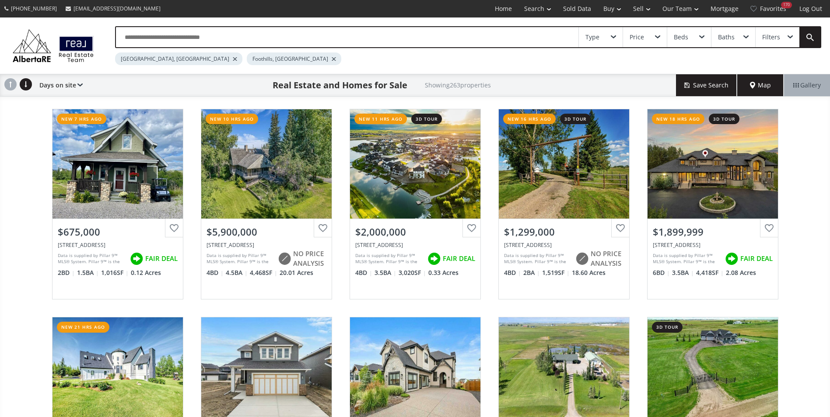
click at [183, 56] on div "[GEOGRAPHIC_DATA], [GEOGRAPHIC_DATA]" at bounding box center [178, 58] width 127 height 13
click at [233, 59] on div at bounding box center [235, 58] width 4 height 3
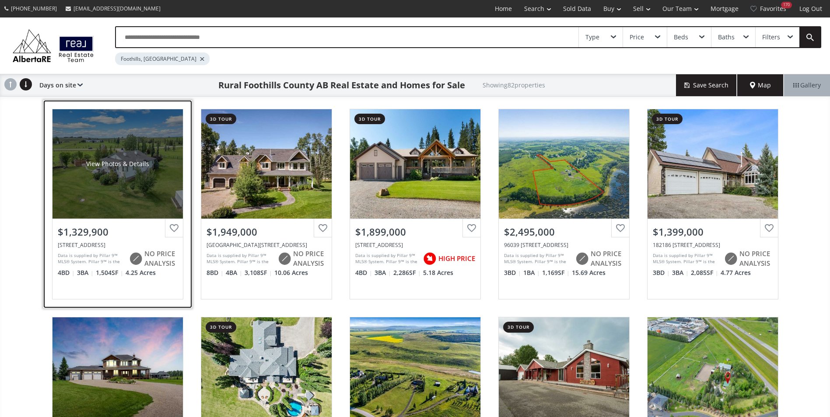
click at [128, 145] on div "View Photos & Details" at bounding box center [117, 163] width 130 height 109
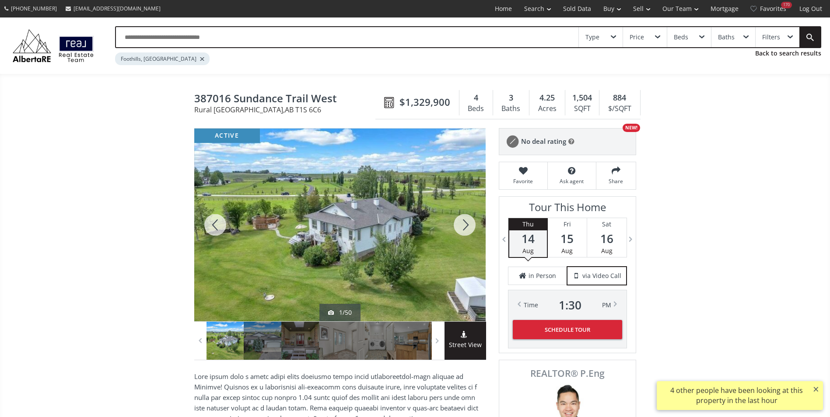
click at [457, 218] on div at bounding box center [464, 225] width 42 height 193
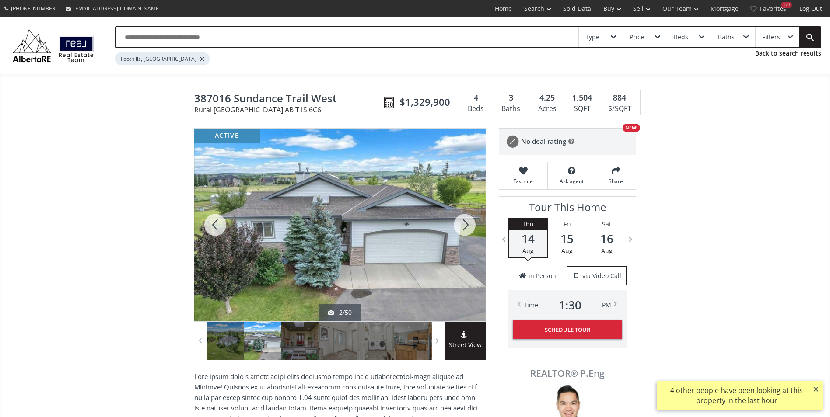
click at [457, 218] on div at bounding box center [464, 225] width 42 height 193
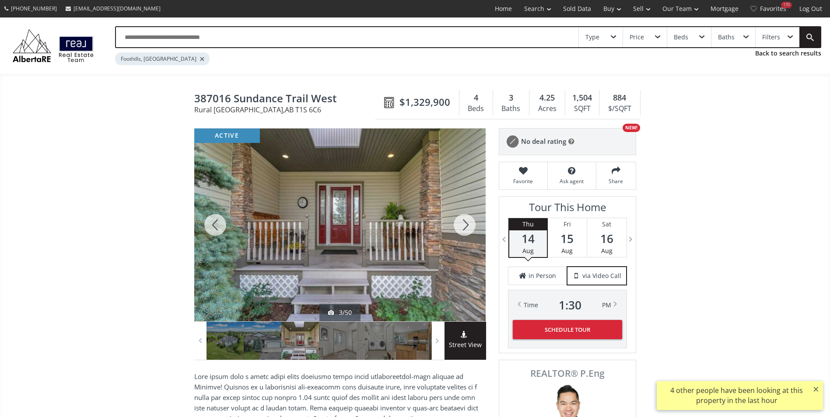
click at [457, 218] on div at bounding box center [464, 225] width 42 height 193
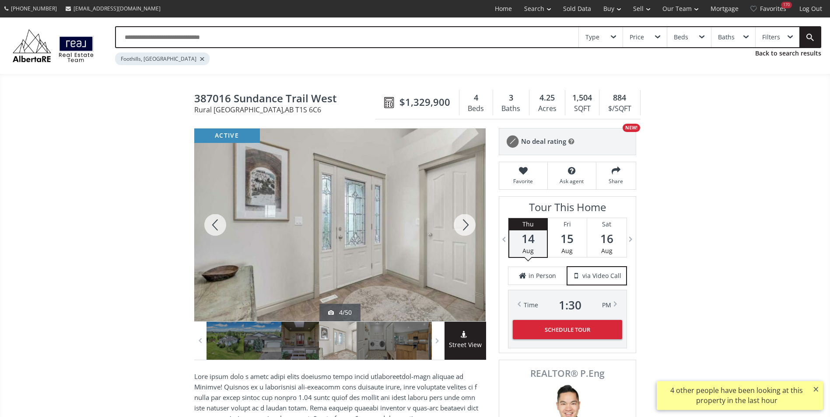
click at [457, 218] on div at bounding box center [464, 225] width 42 height 193
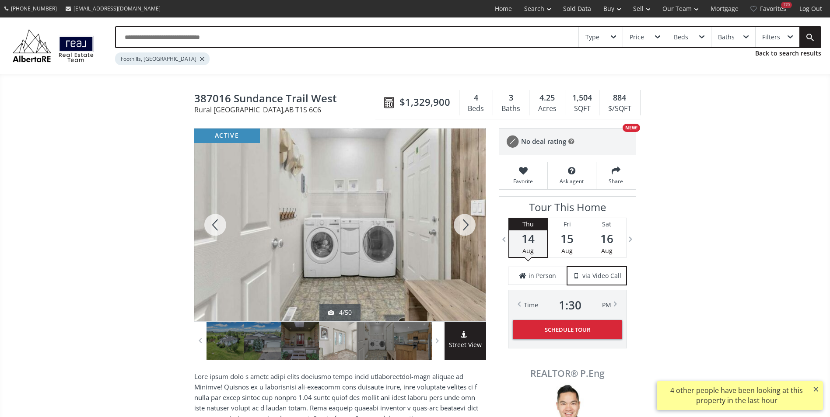
click at [457, 218] on div at bounding box center [464, 225] width 42 height 193
